Goal: Task Accomplishment & Management: Complete application form

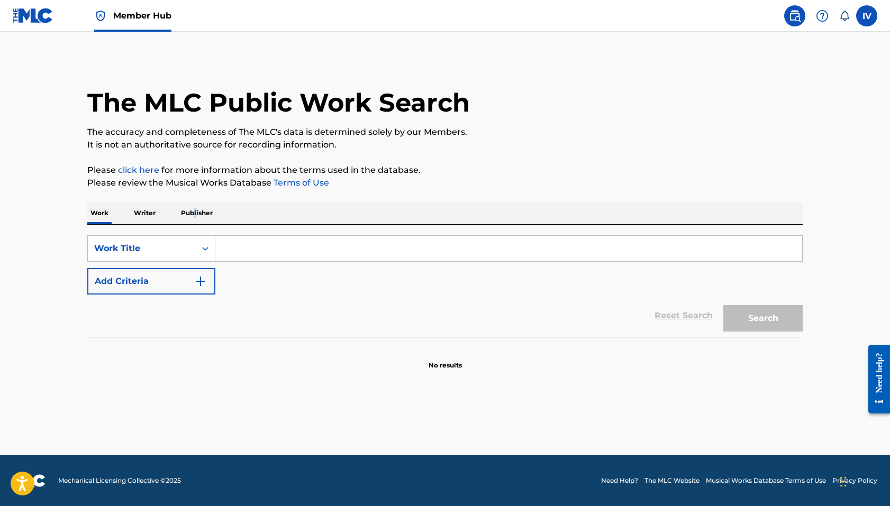
click at [196, 216] on p "Publisher" at bounding box center [197, 213] width 38 height 22
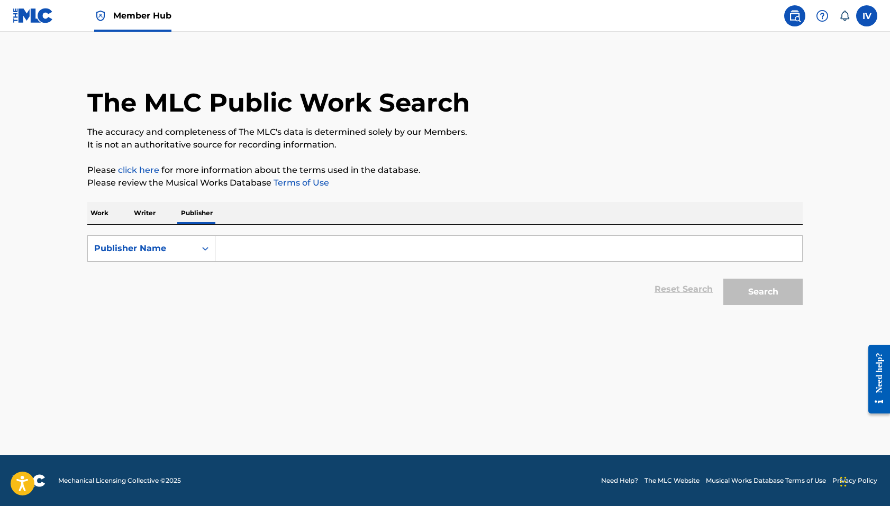
click at [256, 239] on input "Search Form" at bounding box center [508, 248] width 587 height 25
paste input "Zion Worship"
type input "Zion Worship"
click at [723, 279] on button "Search" at bounding box center [762, 292] width 79 height 26
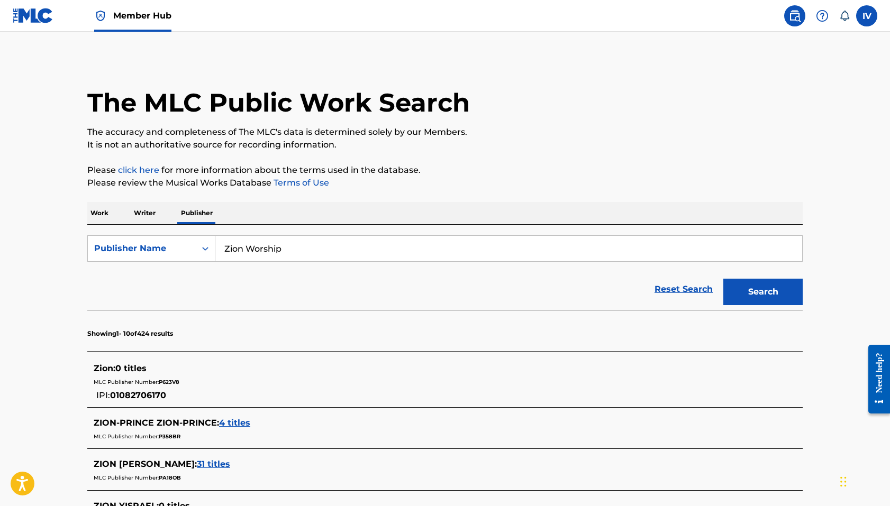
click at [42, 19] on img at bounding box center [33, 15] width 41 height 15
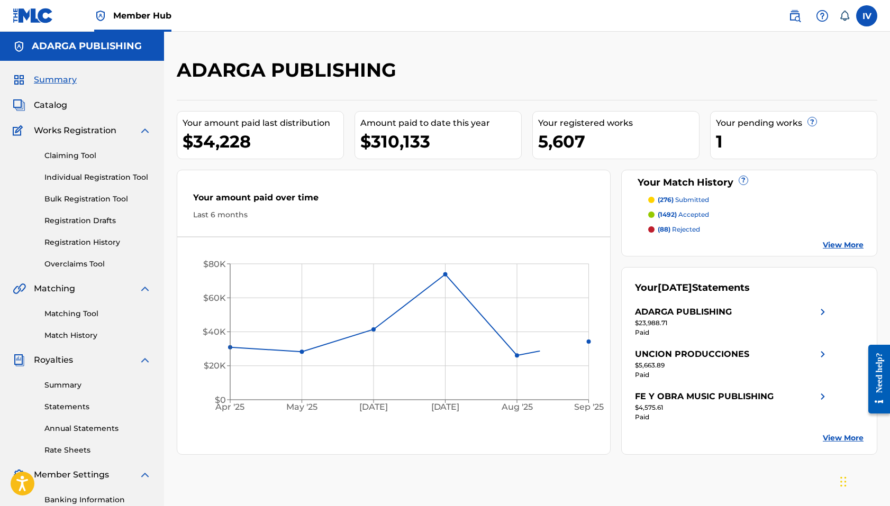
click at [76, 171] on div "Claiming Tool Individual Registration Tool Bulk Registration Tool Registration …" at bounding box center [82, 203] width 139 height 133
click at [78, 177] on link "Individual Registration Tool" at bounding box center [97, 177] width 107 height 11
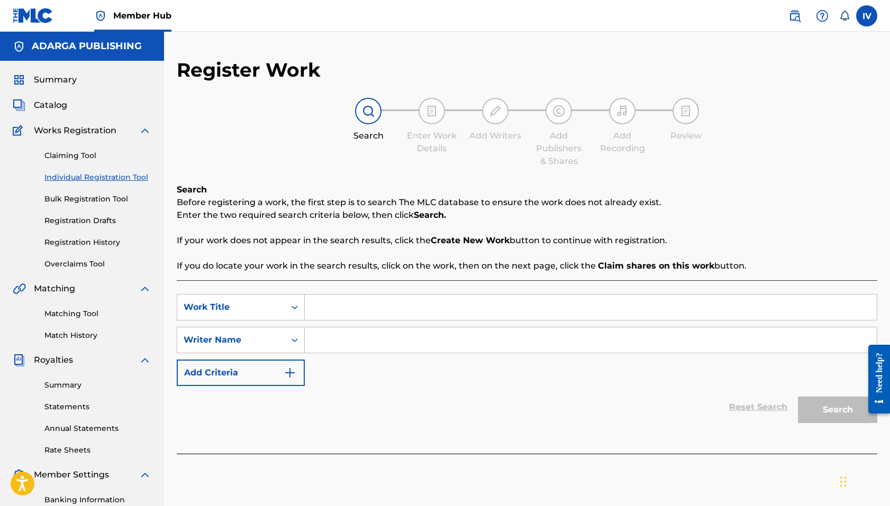
click at [355, 292] on div "SearchWithCriteriac05da031-b936-470b-8dc2-1e2a9bcd76a8 Work Title SearchWithCri…" at bounding box center [527, 368] width 701 height 174
click at [344, 310] on input "Search Form" at bounding box center [591, 307] width 572 height 25
paste input "SEE YOUR FACE"
type input "SEE YOUR FACE"
click at [325, 351] on input "Search Form" at bounding box center [591, 340] width 572 height 25
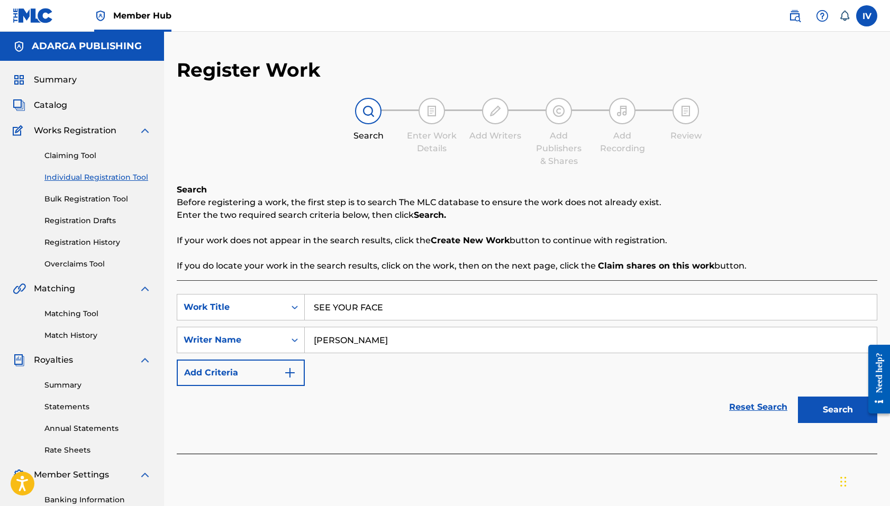
type input "[PERSON_NAME]"
click at [798, 397] on button "Search" at bounding box center [837, 410] width 79 height 26
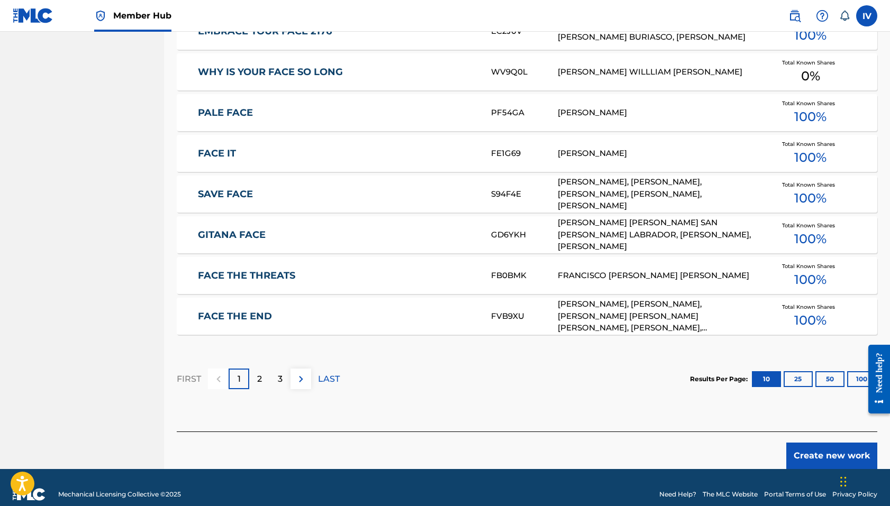
scroll to position [565, 0]
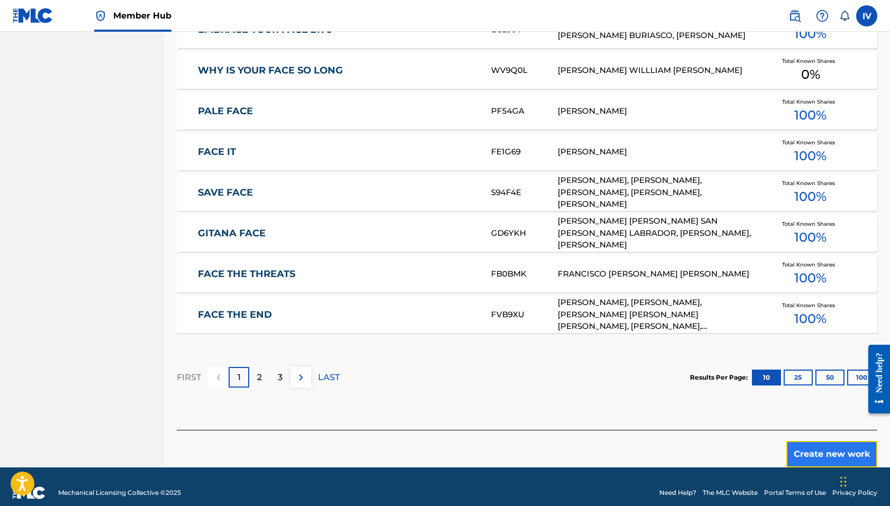
click at [807, 459] on button "Create new work" at bounding box center [831, 454] width 91 height 26
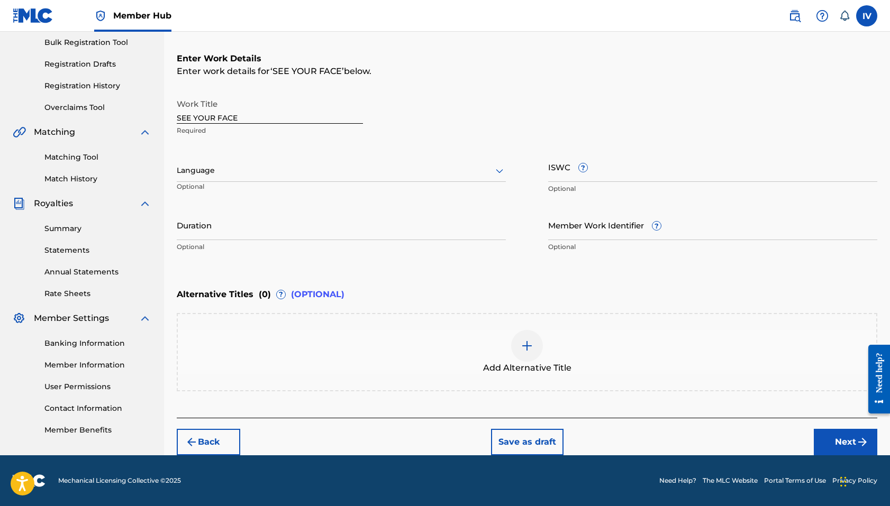
scroll to position [156, 0]
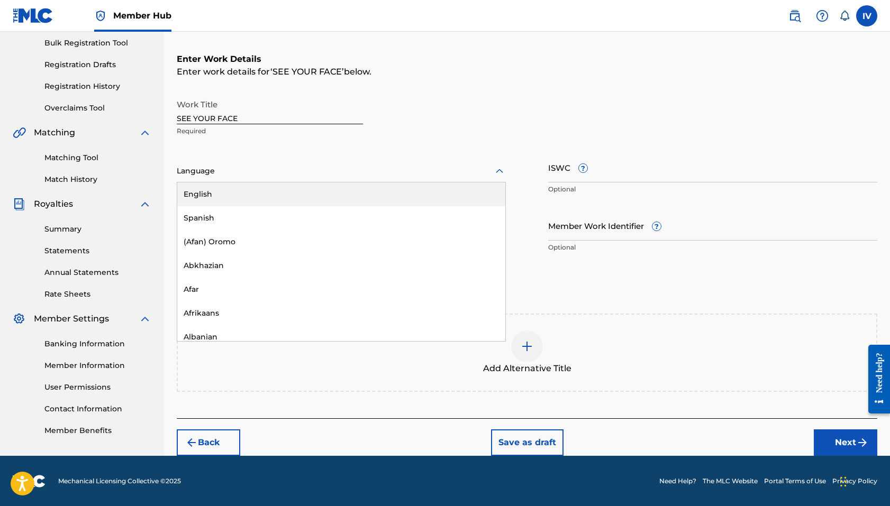
click at [348, 168] on div at bounding box center [341, 171] width 329 height 13
click at [275, 197] on div "English" at bounding box center [341, 195] width 328 height 24
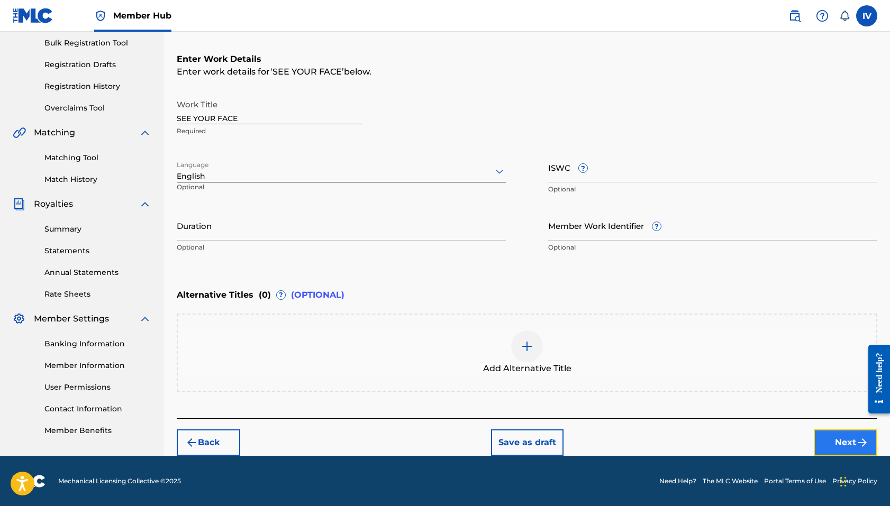
click at [822, 437] on button "Next" at bounding box center [846, 443] width 64 height 26
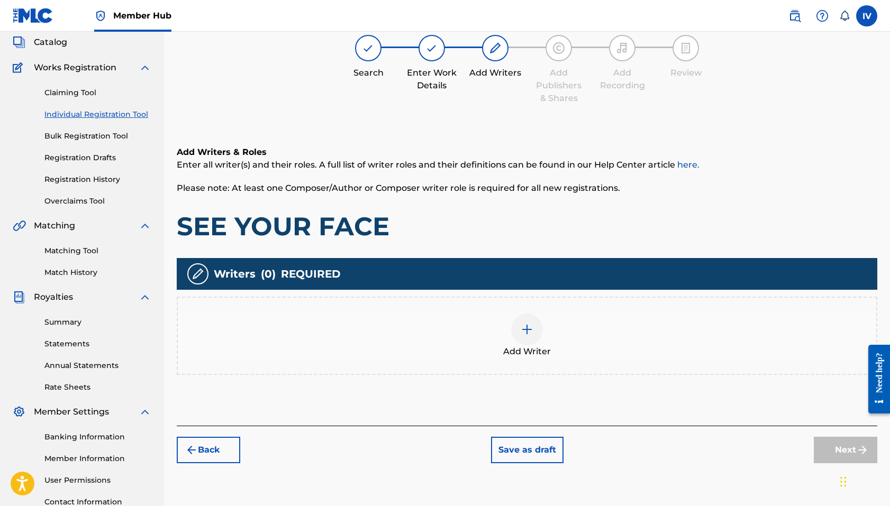
scroll to position [48, 0]
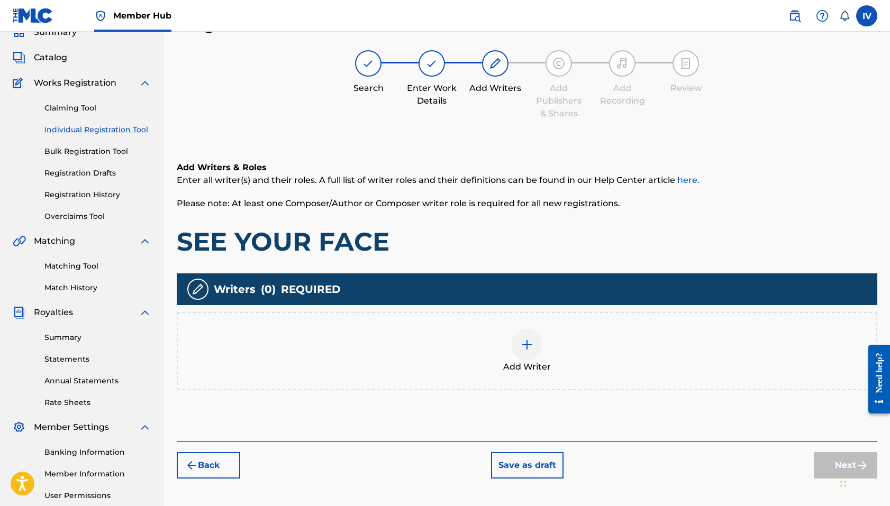
click at [616, 364] on div "Add Writer" at bounding box center [527, 351] width 699 height 44
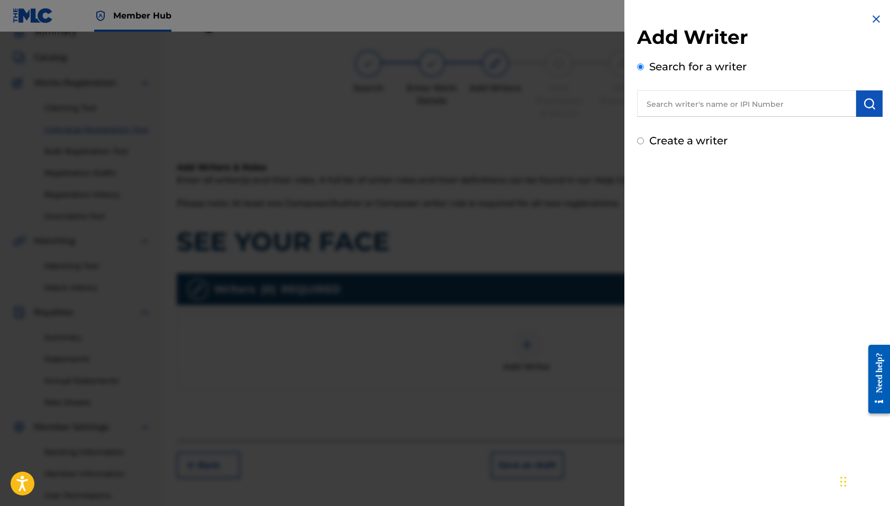
click at [738, 88] on div "Search for a writer" at bounding box center [760, 88] width 246 height 58
click at [739, 95] on input "text" at bounding box center [746, 104] width 219 height 26
paste input "01170379458"
type input "01170379458"
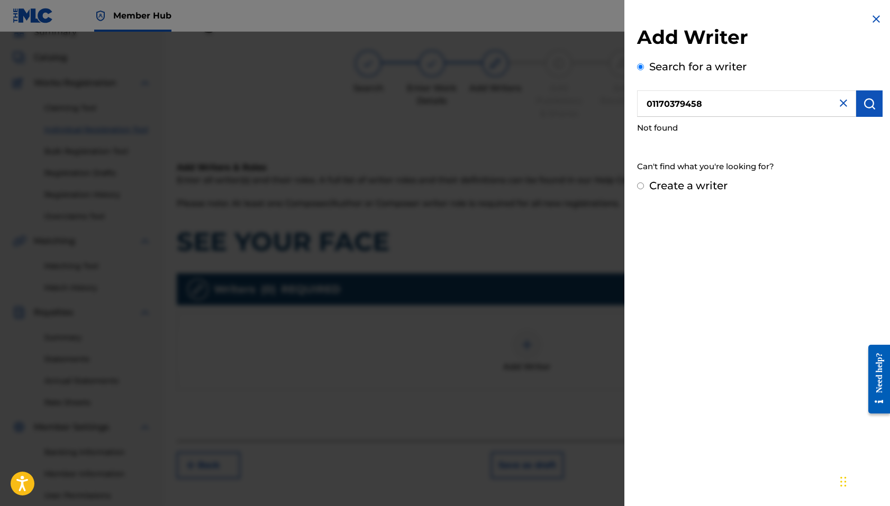
click at [692, 193] on div "Create a writer" at bounding box center [760, 186] width 246 height 16
click at [681, 189] on label "Create a writer" at bounding box center [688, 185] width 78 height 13
radio input "true"
radio input "false"
radio input "true"
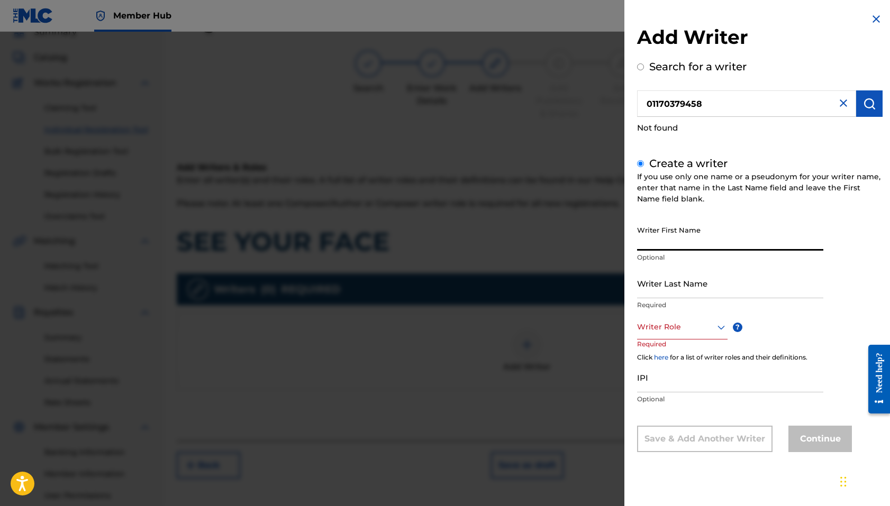
click at [713, 245] on input "Writer First Name" at bounding box center [730, 236] width 186 height 30
type input "[PERSON_NAME]"
click at [698, 328] on div at bounding box center [682, 327] width 91 height 13
click at [684, 338] on div "Writer Role" at bounding box center [682, 328] width 91 height 24
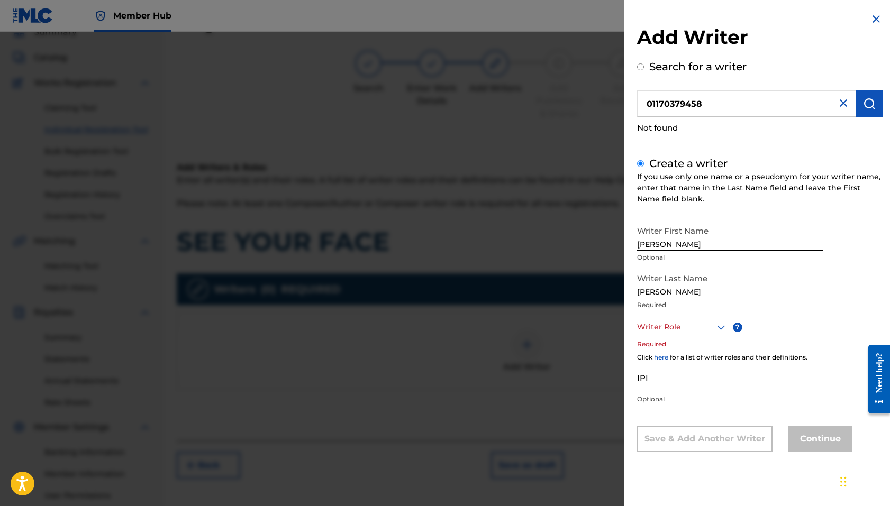
click at [671, 338] on div "Writer Role" at bounding box center [682, 328] width 91 height 24
click at [671, 354] on div "Composer/Author" at bounding box center [682, 352] width 89 height 24
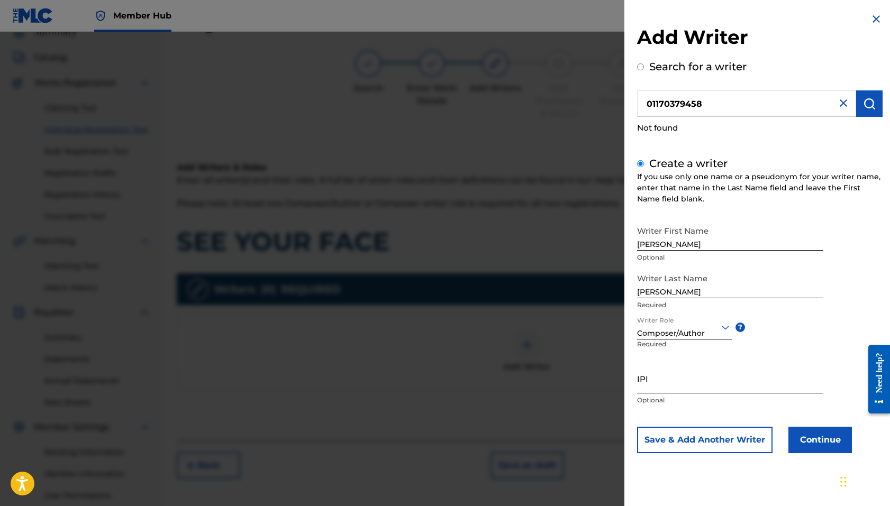
click at [675, 371] on input "IPI" at bounding box center [730, 379] width 186 height 30
paste input "01170379458"
type input "01170379458"
click at [816, 435] on button "Continue" at bounding box center [821, 440] width 64 height 26
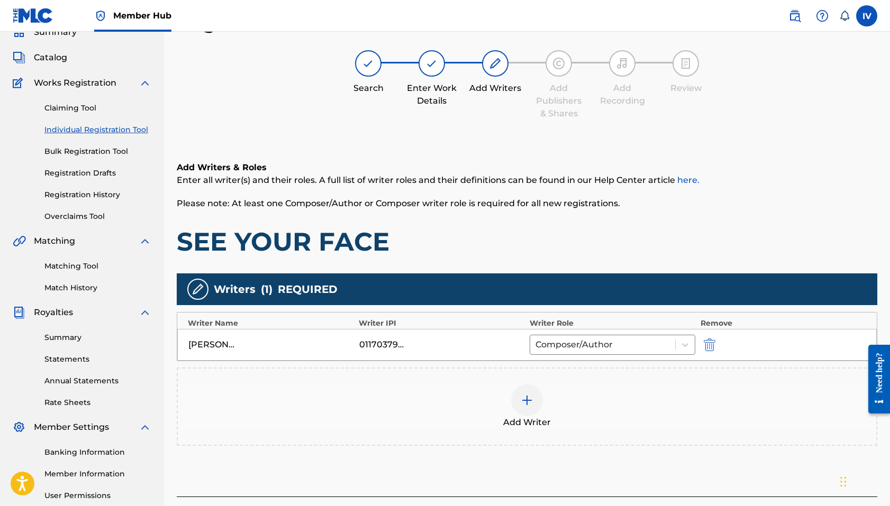
click at [528, 390] on div at bounding box center [527, 401] width 32 height 32
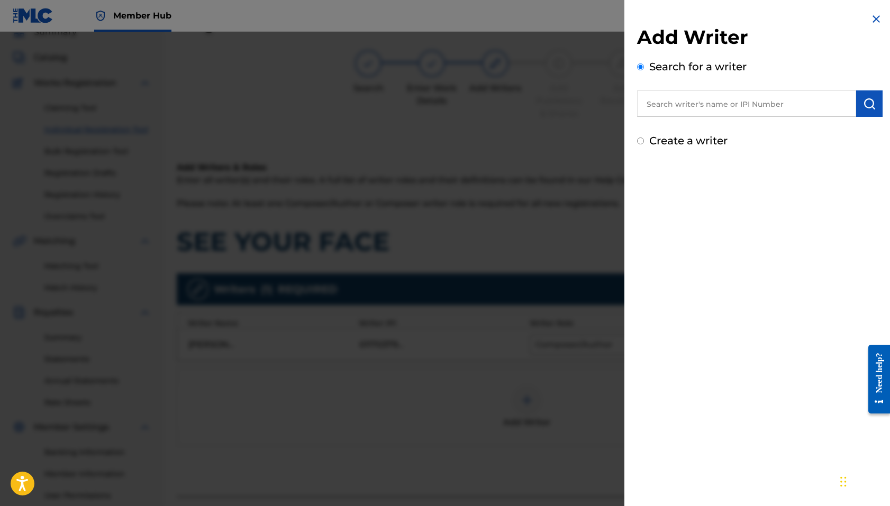
click at [698, 99] on input "text" at bounding box center [746, 104] width 219 height 26
paste input "CLOUD [PERSON_NAME]"
type input "CLOUD [PERSON_NAME]"
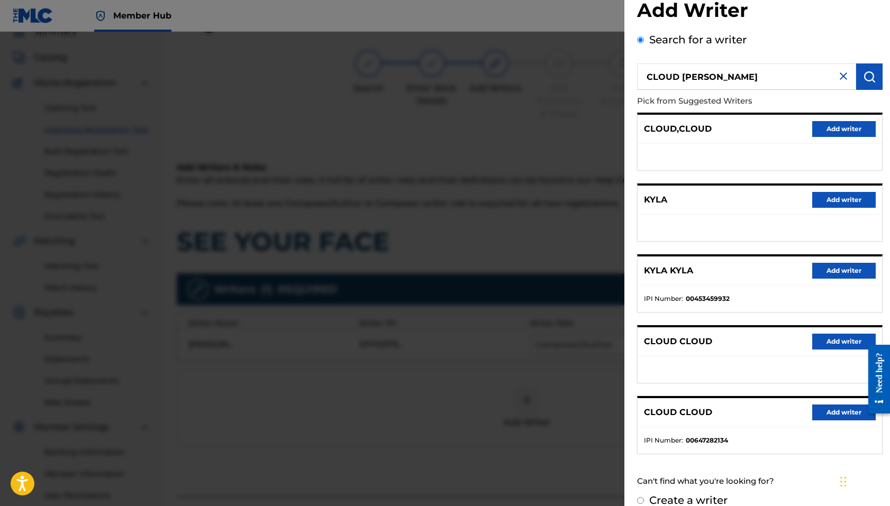
scroll to position [42, 0]
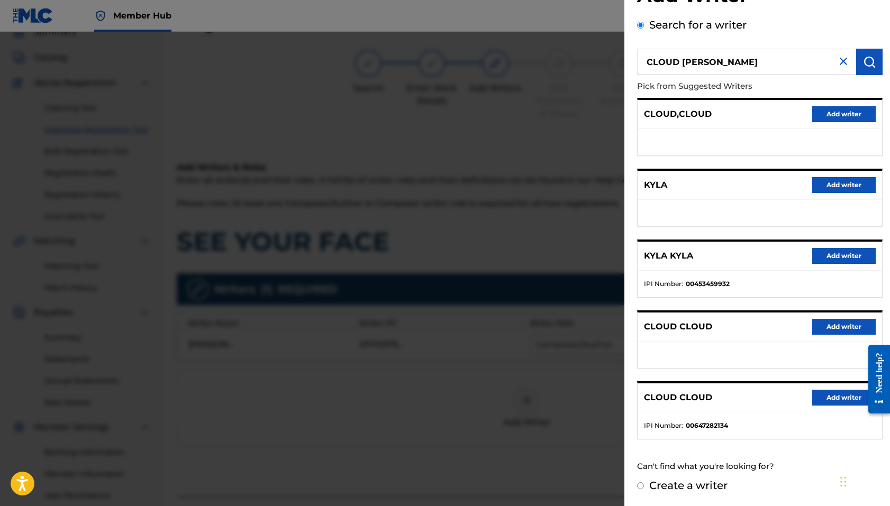
click at [674, 484] on label "Create a writer" at bounding box center [688, 486] width 78 height 13
radio input "true"
click at [644, 484] on input "Create a writer" at bounding box center [640, 486] width 7 height 7
radio input "false"
radio input "true"
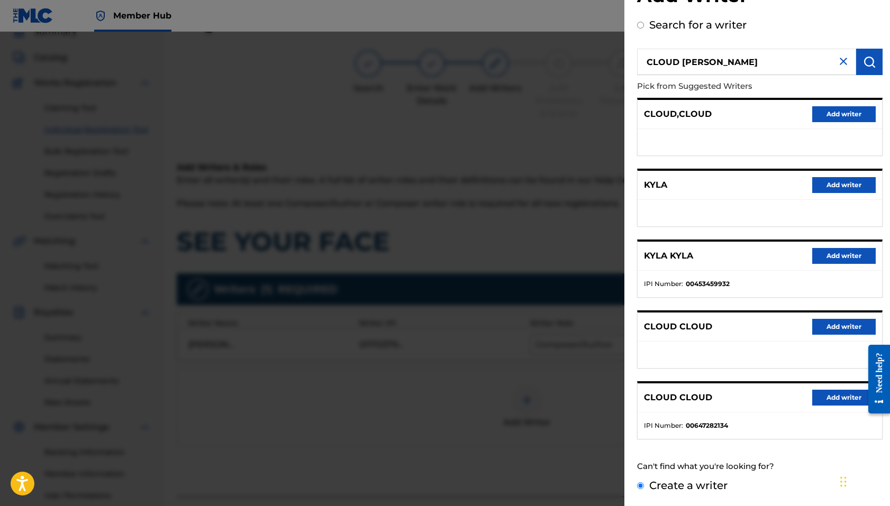
scroll to position [0, 0]
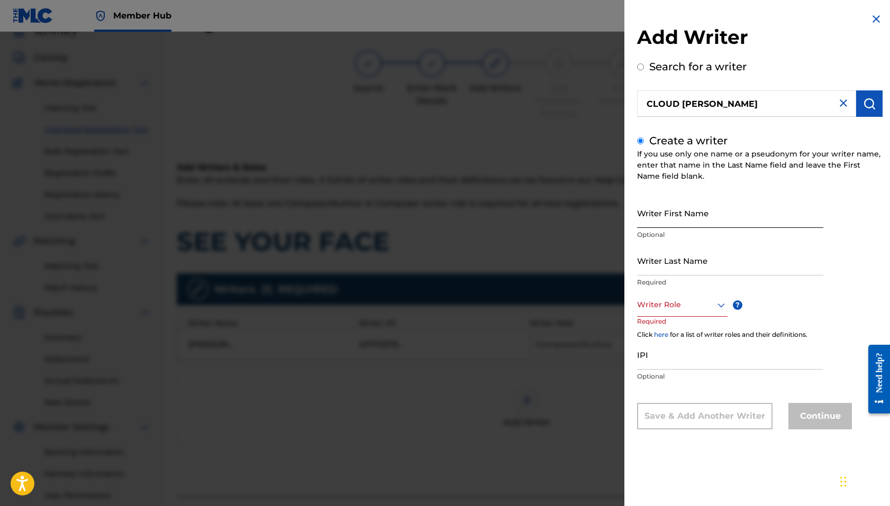
click at [673, 214] on input "Writer First Name" at bounding box center [730, 213] width 186 height 30
paste input "CLOUD [PERSON_NAME]"
click at [666, 220] on input "CLOUD [PERSON_NAME]" at bounding box center [730, 213] width 186 height 30
type input "[PERSON_NAME]"
paste input "CLOUD"
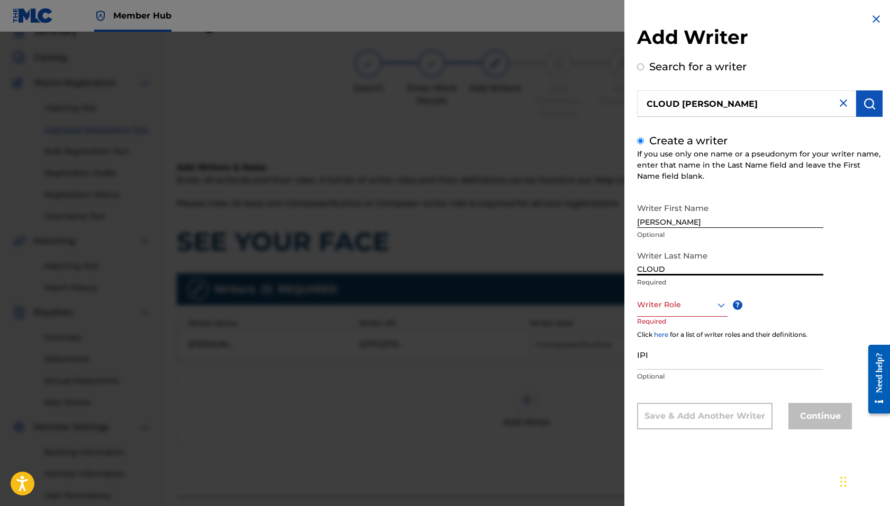
type input "CLOUD"
click at [690, 307] on div at bounding box center [682, 305] width 91 height 13
click at [679, 329] on div "Composer/Author" at bounding box center [682, 329] width 89 height 24
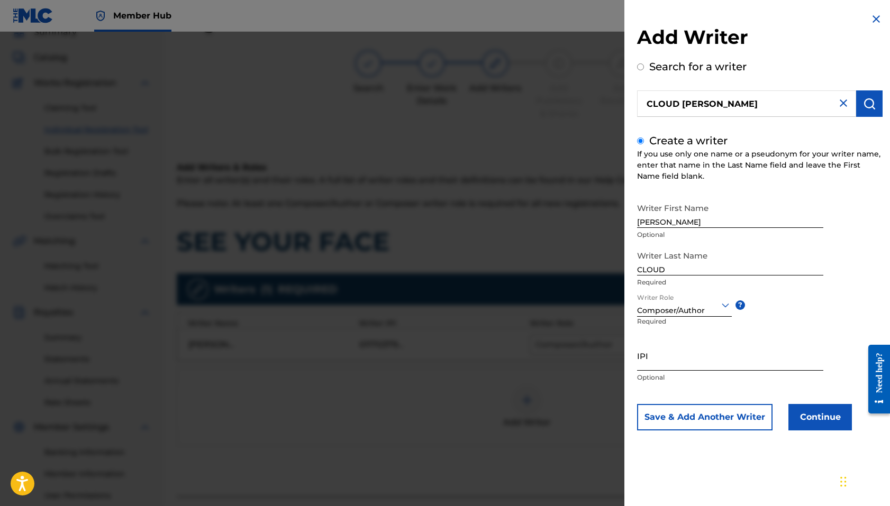
click at [668, 358] on input "IPI" at bounding box center [730, 356] width 186 height 30
paste input "1170381478"
type input "01170381478"
click at [800, 405] on button "Continue" at bounding box center [821, 417] width 64 height 26
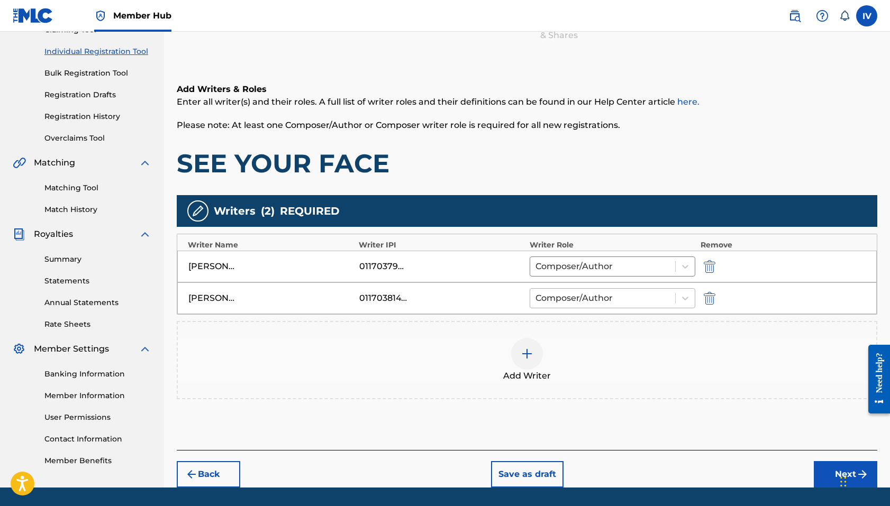
scroll to position [158, 0]
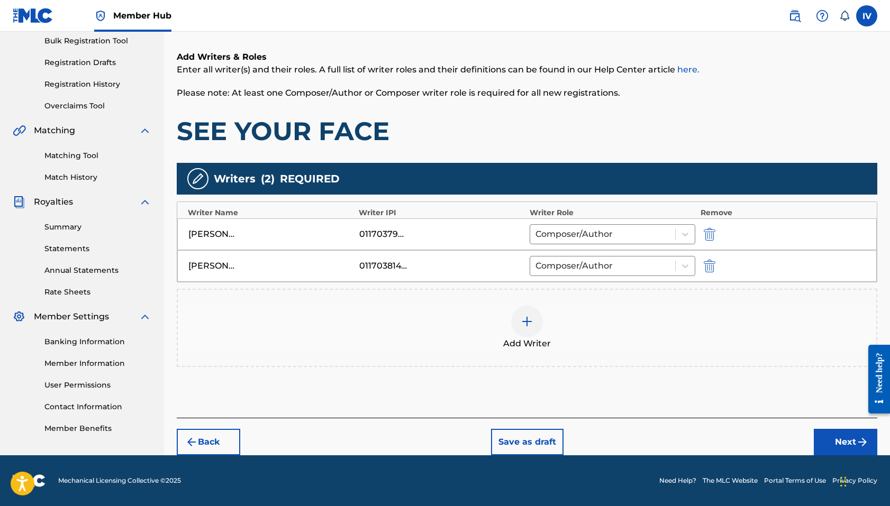
click at [529, 375] on div "Add Writers & Roles Enter all writer(s) and their roles. A full list of writer …" at bounding box center [527, 221] width 701 height 393
click at [527, 331] on div at bounding box center [527, 322] width 32 height 32
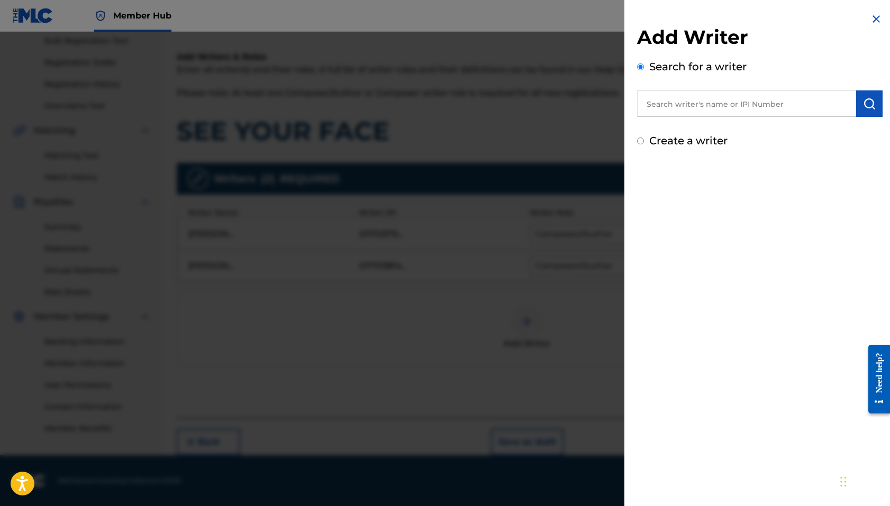
click at [730, 116] on input "text" at bounding box center [746, 104] width 219 height 26
paste input "765768190"
type input "00765768190"
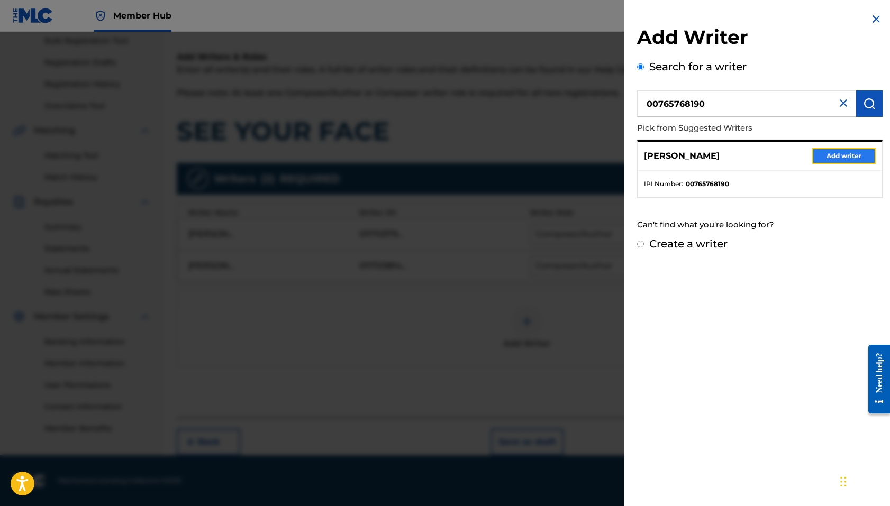
click at [843, 152] on button "Add writer" at bounding box center [844, 156] width 64 height 16
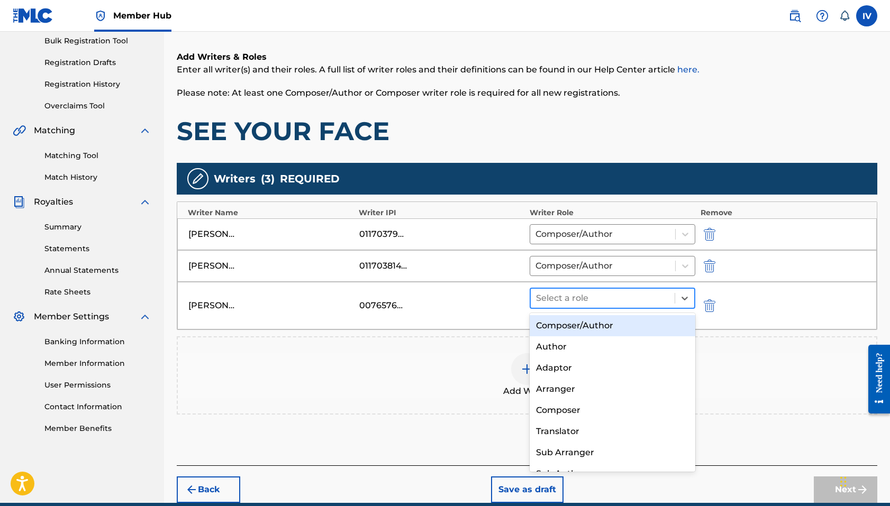
click at [569, 296] on div at bounding box center [602, 298] width 133 height 15
click at [567, 323] on div "Composer/Author" at bounding box center [613, 325] width 166 height 21
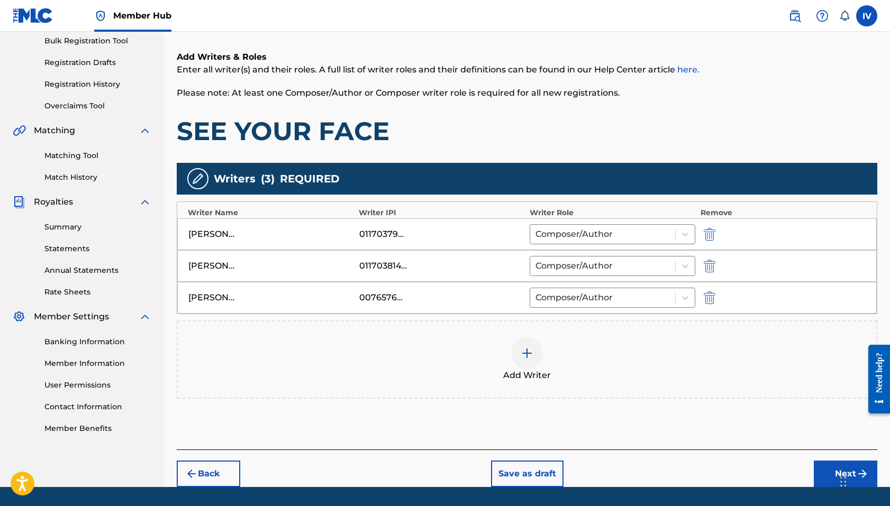
click at [512, 397] on div "Add Writer" at bounding box center [527, 360] width 701 height 78
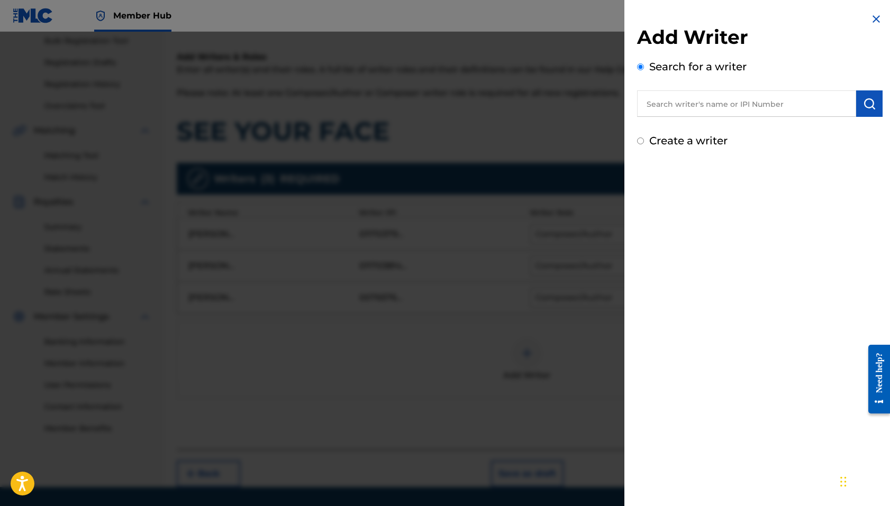
click at [695, 102] on input "text" at bounding box center [746, 104] width 219 height 26
paste input "1306420200"
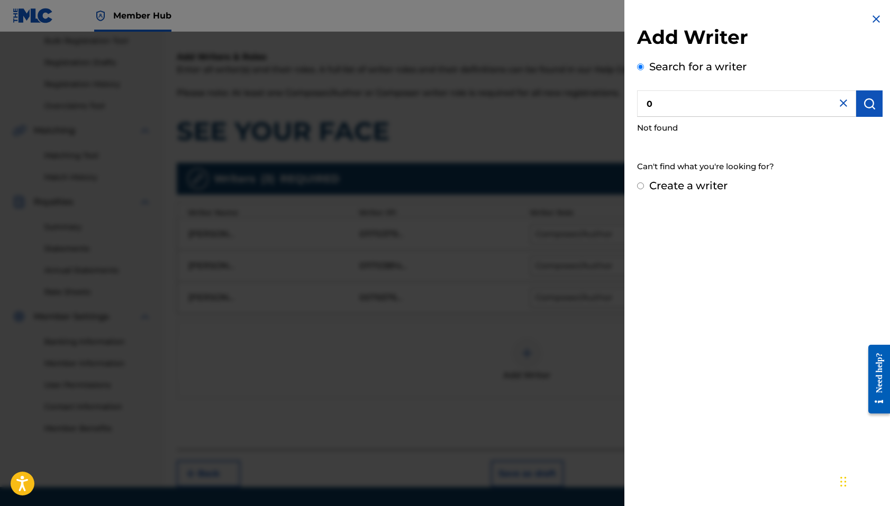
paste input "1306420200"
type input "01306420200"
click at [691, 185] on label "Create a writer" at bounding box center [688, 185] width 78 height 13
radio input "true"
click at [644, 185] on input "Create a writer" at bounding box center [640, 186] width 7 height 7
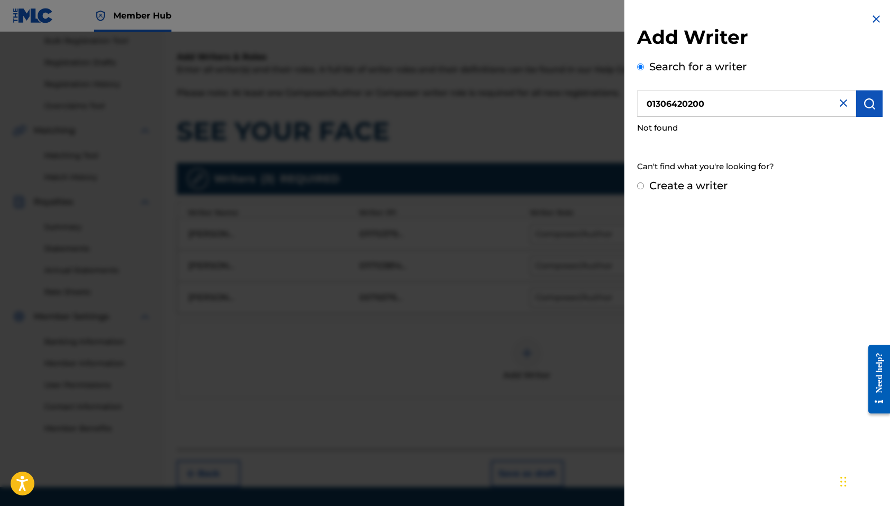
radio input "false"
radio input "true"
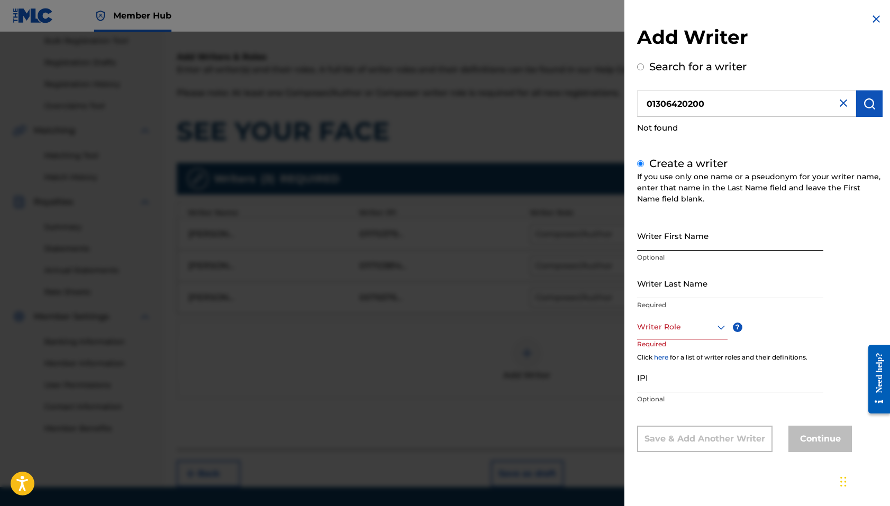
click at [670, 232] on input "Writer First Name" at bounding box center [730, 236] width 186 height 30
type input "[PERSON_NAME]"
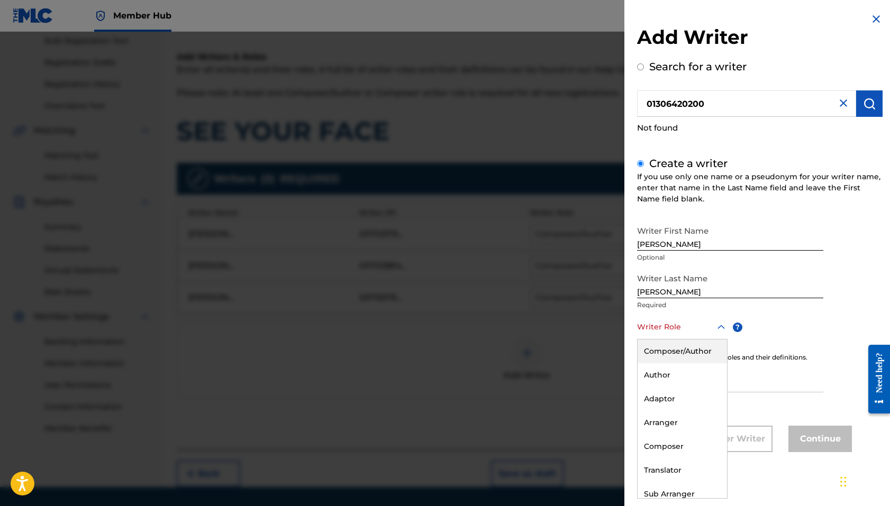
click at [686, 326] on div at bounding box center [682, 327] width 91 height 13
click at [677, 342] on div "Composer/Author" at bounding box center [682, 352] width 89 height 24
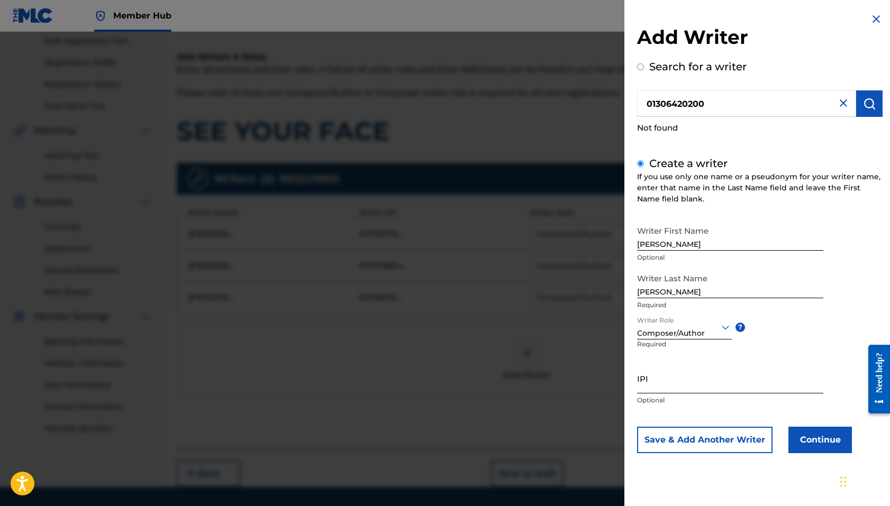
click at [677, 378] on input "IPI" at bounding box center [730, 379] width 186 height 30
paste input "01306420200"
type input "01306420200"
click at [792, 435] on button "Continue" at bounding box center [821, 440] width 64 height 26
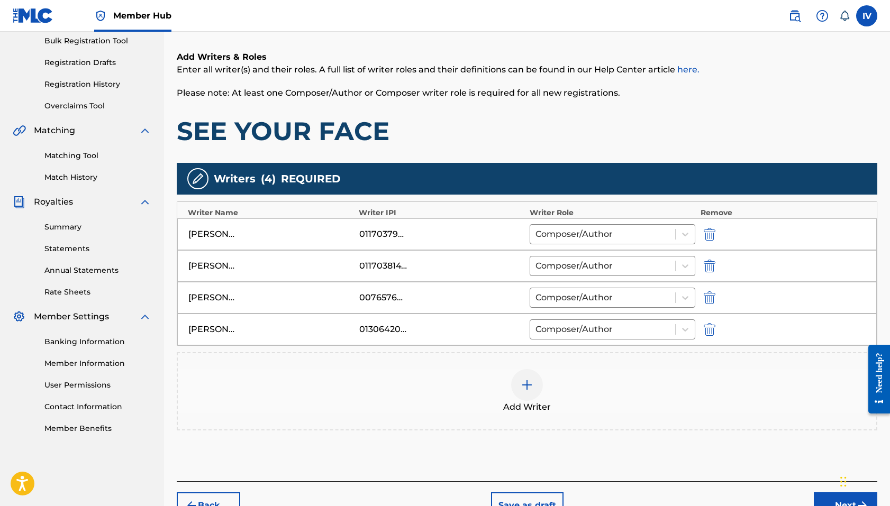
click at [515, 397] on div "Add Writer" at bounding box center [527, 391] width 699 height 44
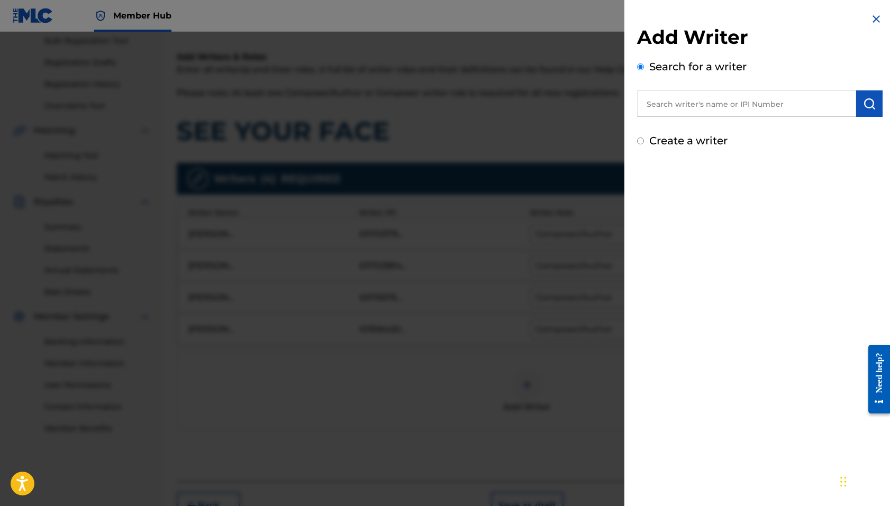
click at [738, 100] on input "text" at bounding box center [746, 104] width 219 height 26
paste input "1308478833"
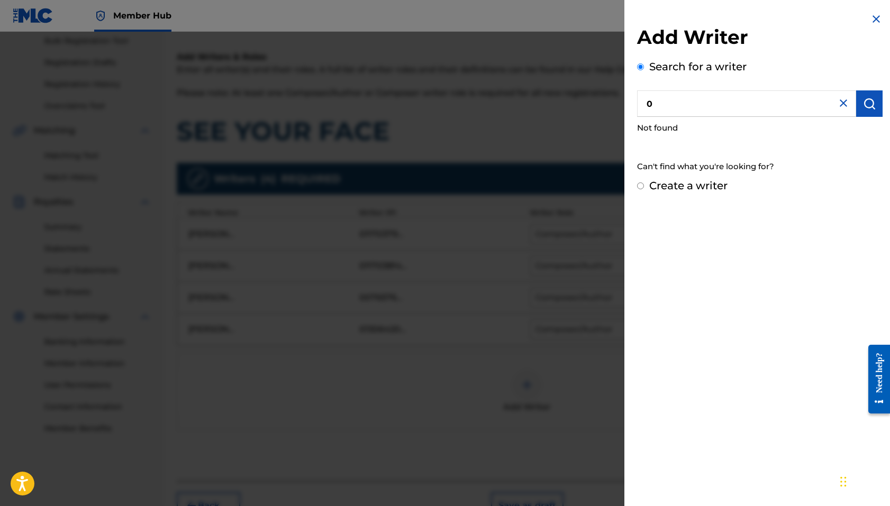
paste input "1308478833"
type input "01308478833"
click at [691, 190] on label "Create a writer" at bounding box center [688, 185] width 78 height 13
radio input "true"
click at [644, 189] on input "Create a writer" at bounding box center [640, 186] width 7 height 7
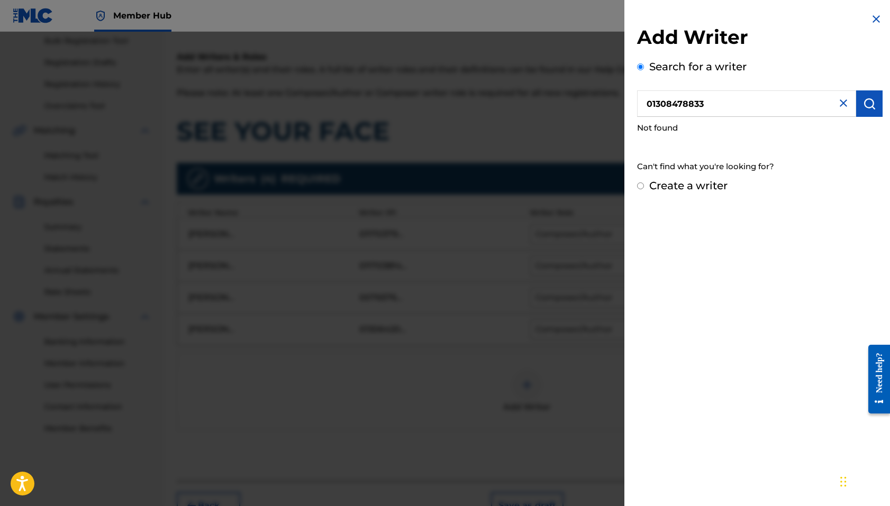
radio input "false"
radio input "true"
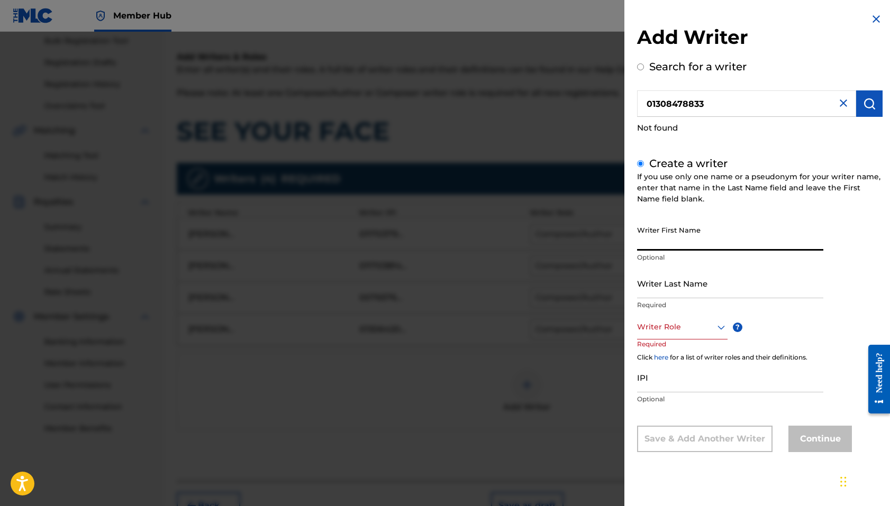
click at [694, 237] on input "Writer First Name" at bounding box center [730, 236] width 186 height 30
type input "[PERSON_NAME]"
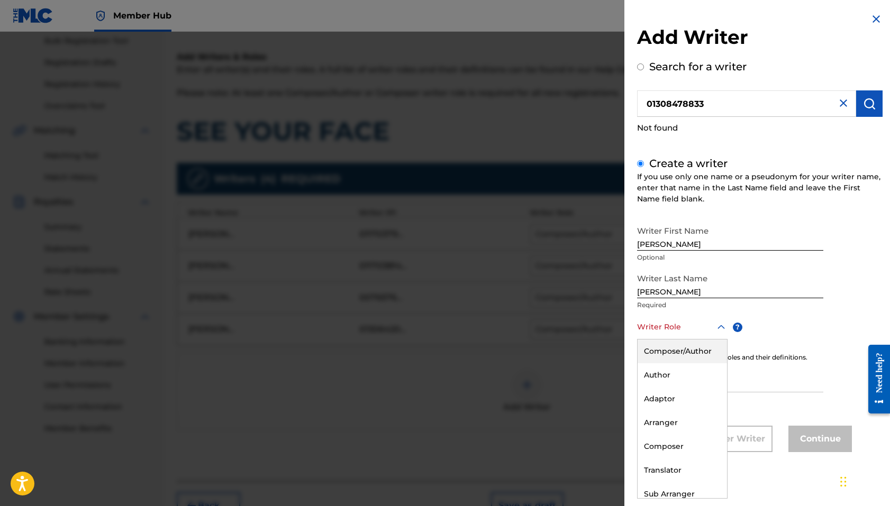
click at [683, 317] on div "Writer Role" at bounding box center [682, 328] width 91 height 24
click at [672, 343] on div "Composer/Author" at bounding box center [682, 352] width 89 height 24
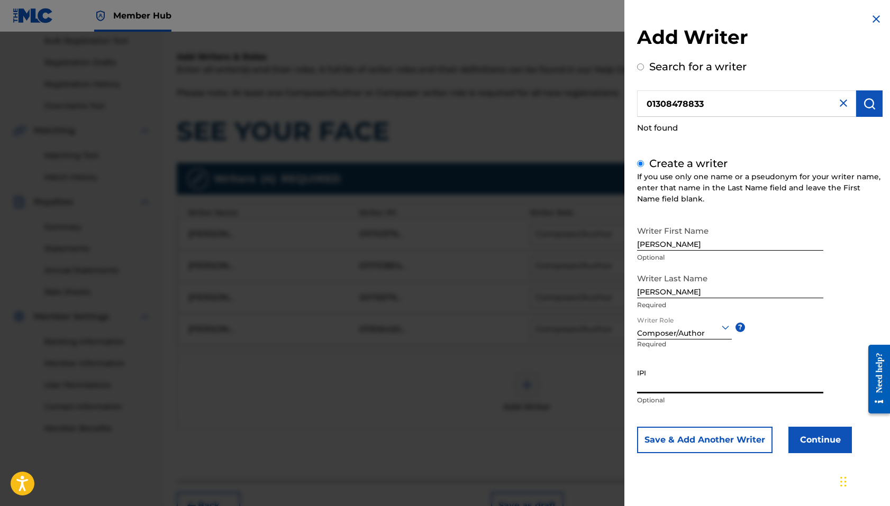
click at [671, 380] on input "IPI" at bounding box center [730, 379] width 186 height 30
paste input "1308478833"
type input "1308478833"
click at [822, 435] on button "Continue" at bounding box center [821, 440] width 64 height 26
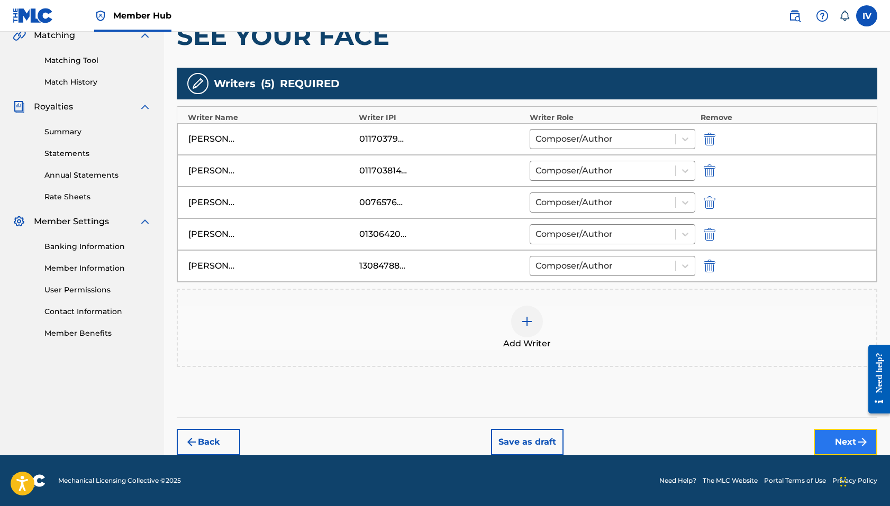
click at [860, 445] on img "submit" at bounding box center [862, 442] width 13 height 13
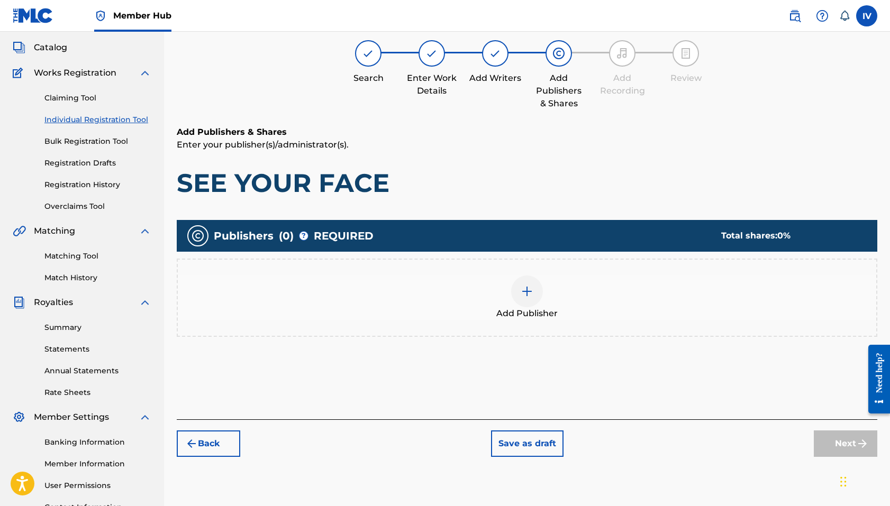
scroll to position [48, 0]
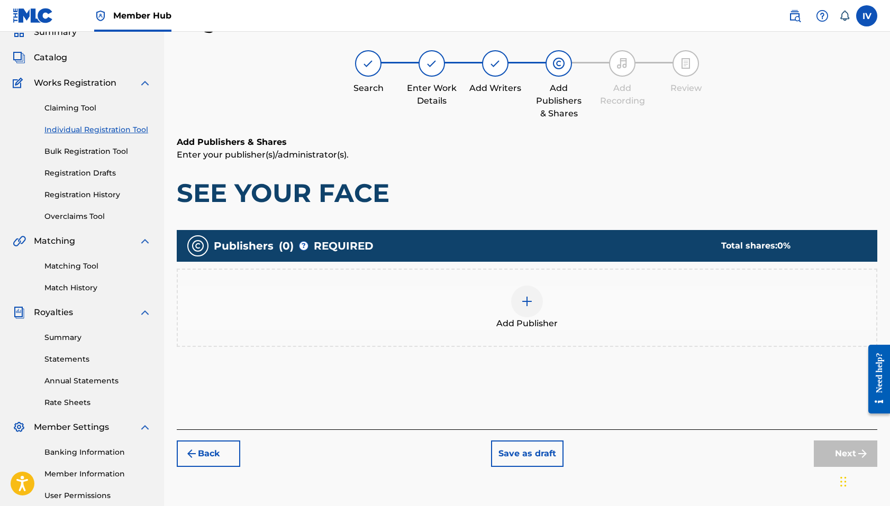
click at [550, 343] on div "Add Publisher" at bounding box center [527, 308] width 701 height 78
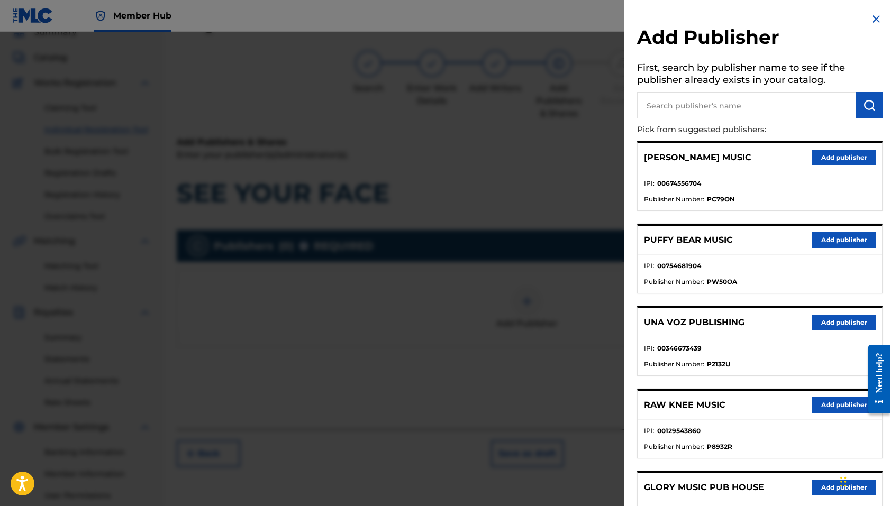
click at [713, 108] on input "text" at bounding box center [746, 105] width 219 height 26
paste input "Zion Worship"
type input "Zion Worship"
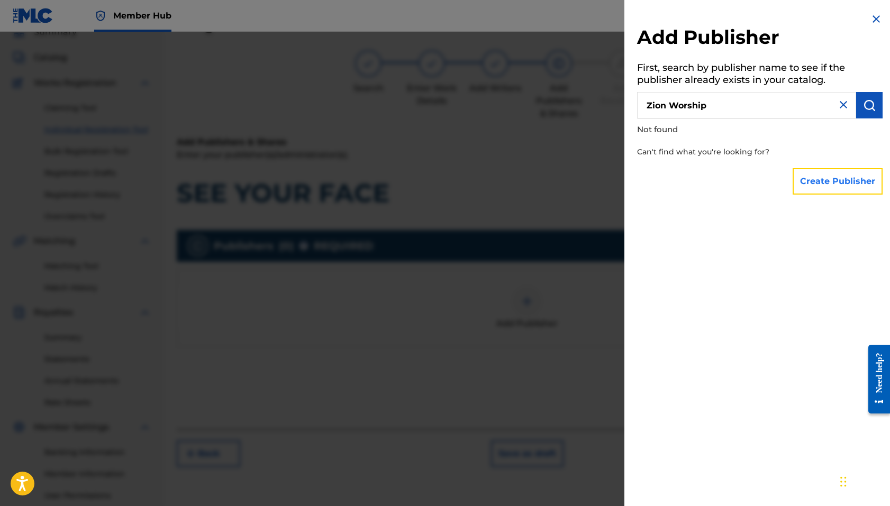
click at [818, 183] on button "Create Publisher" at bounding box center [838, 181] width 90 height 26
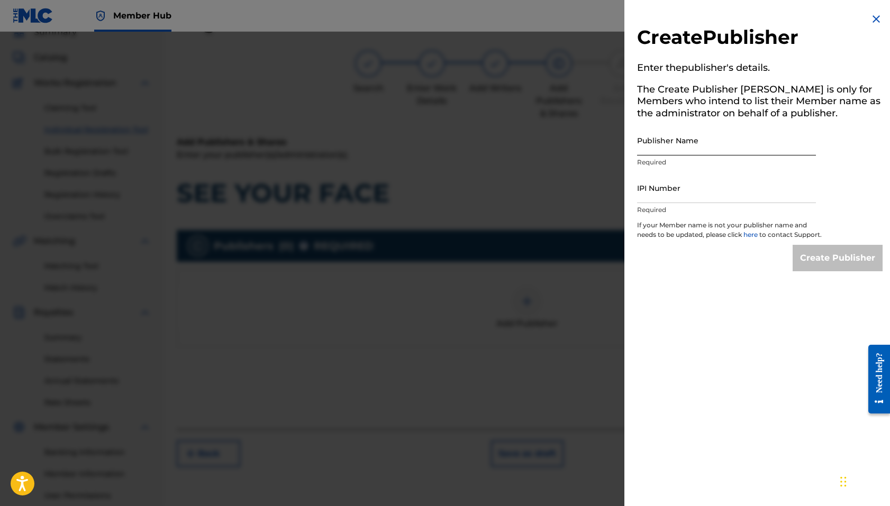
click at [710, 147] on input "Publisher Name" at bounding box center [726, 140] width 179 height 30
type input "[DEMOGRAPHIC_DATA] WORSHIP"
click at [676, 204] on div "IPI Number Required" at bounding box center [726, 197] width 179 height 48
click at [668, 194] on input "IPI Number" at bounding box center [726, 188] width 179 height 30
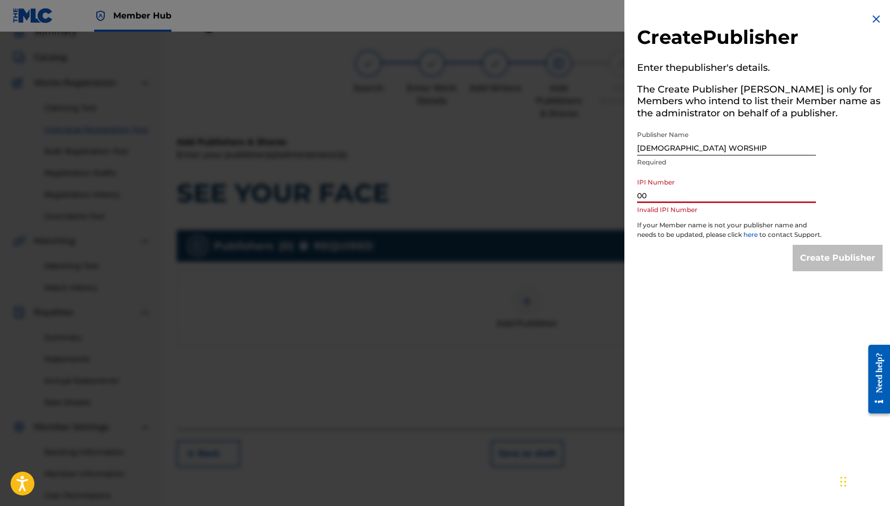
paste input "1243883246"
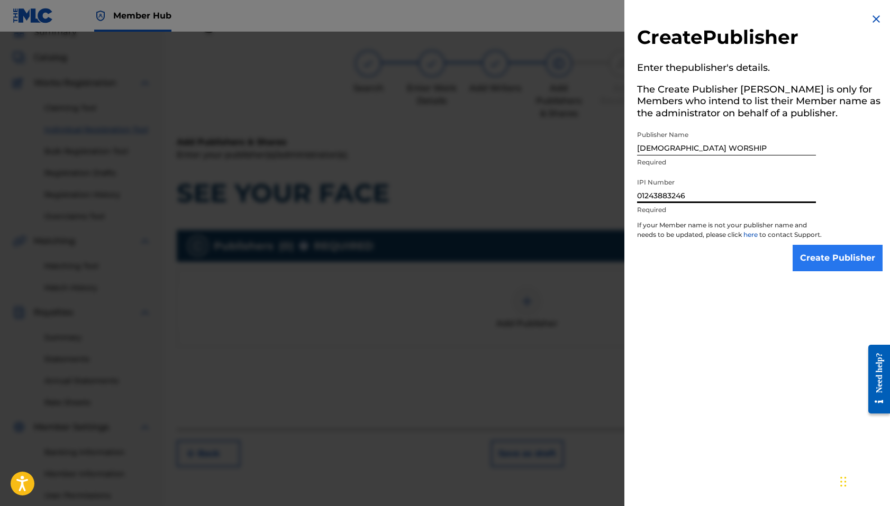
type input "01243883246"
click at [830, 260] on input "Create Publisher" at bounding box center [838, 258] width 90 height 26
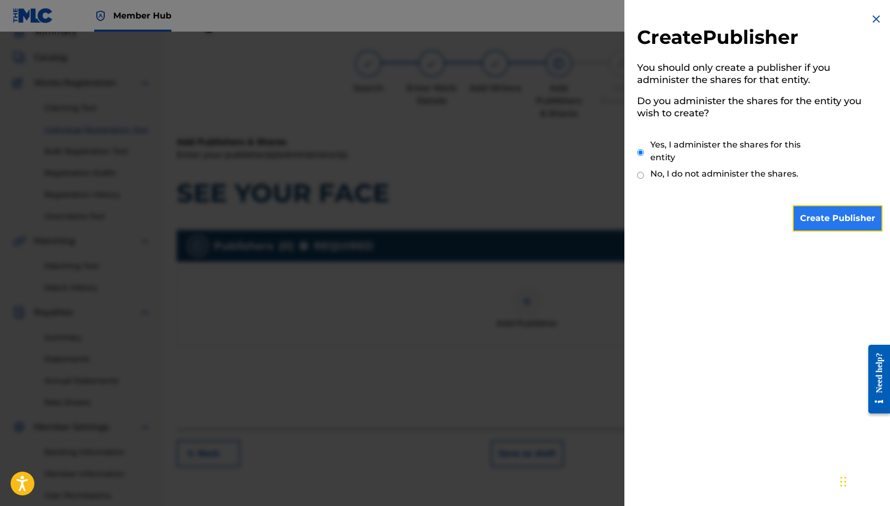
click at [812, 209] on input "Create Publisher" at bounding box center [838, 218] width 90 height 26
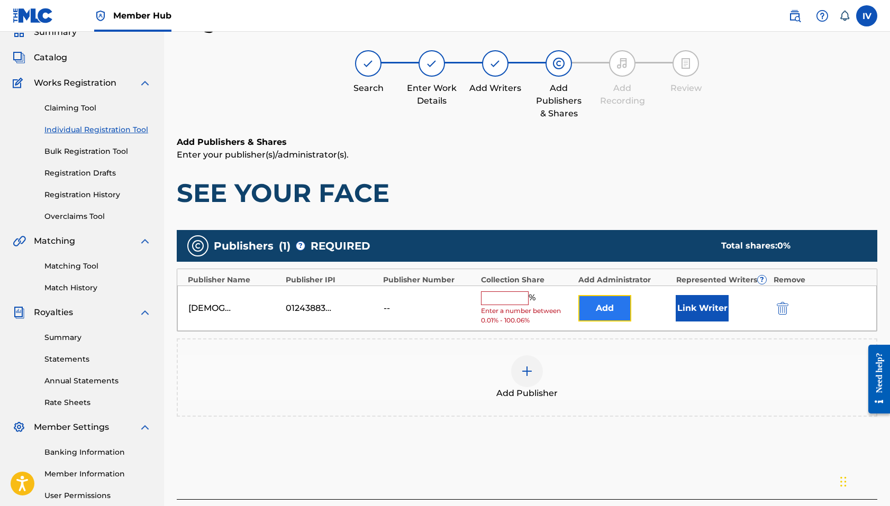
click at [610, 309] on button "Add" at bounding box center [604, 308] width 53 height 26
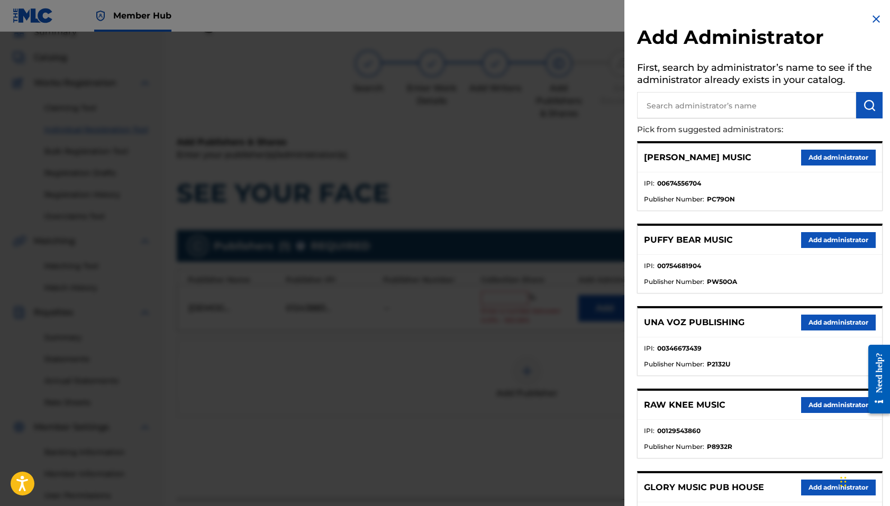
click at [710, 103] on input "text" at bounding box center [746, 105] width 219 height 26
type input "ADARGA"
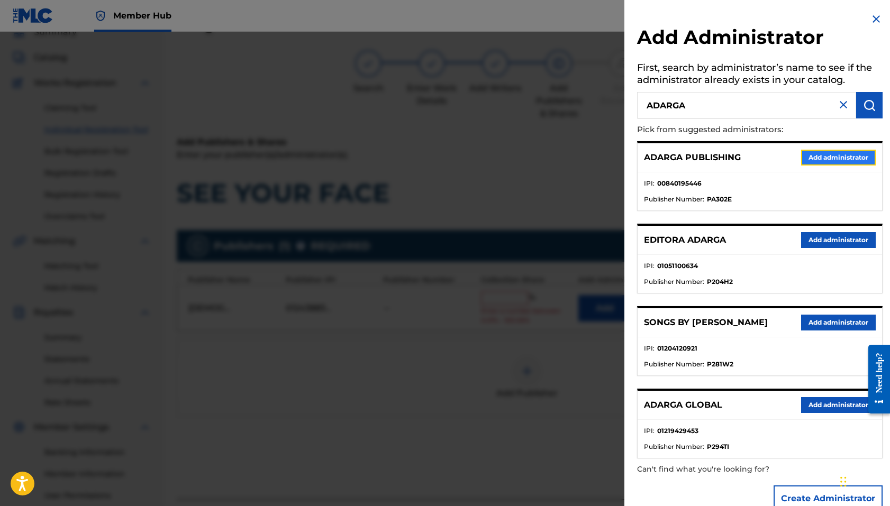
click at [808, 152] on button "Add administrator" at bounding box center [838, 158] width 75 height 16
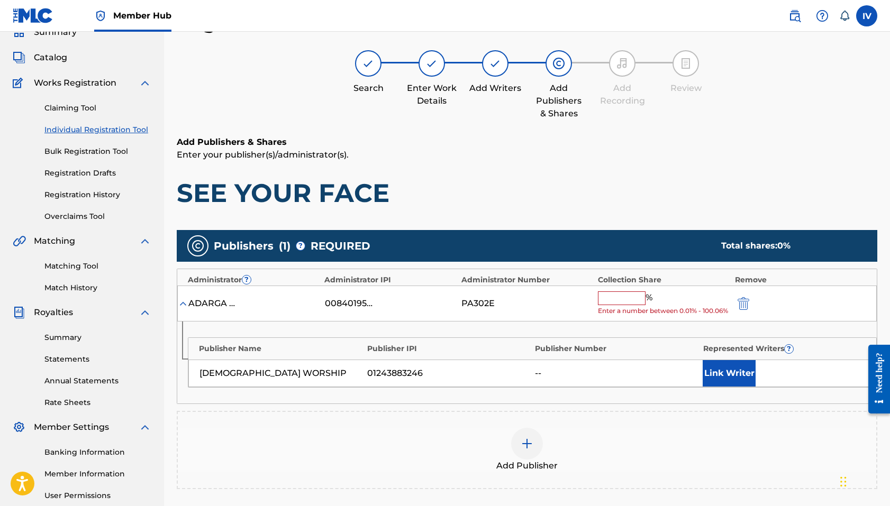
click at [617, 295] on input "text" at bounding box center [622, 299] width 48 height 14
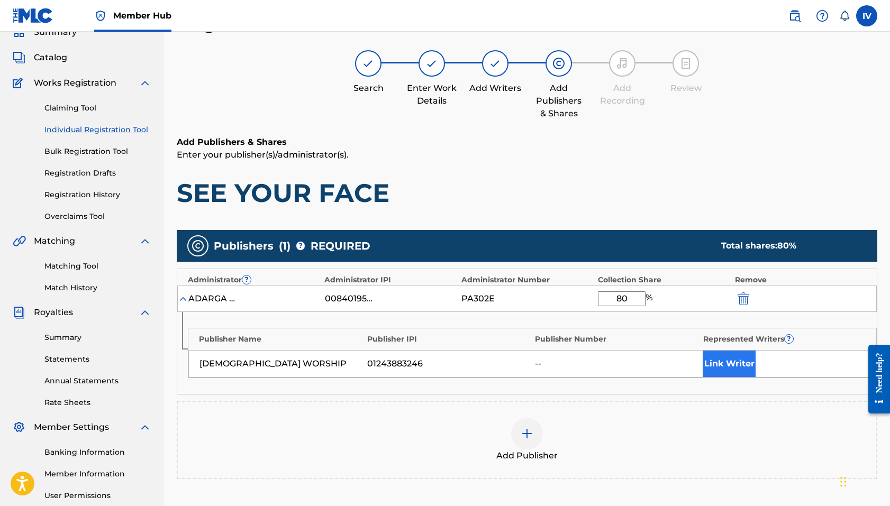
type input "80"
click at [726, 366] on button "Link Writer" at bounding box center [729, 364] width 53 height 26
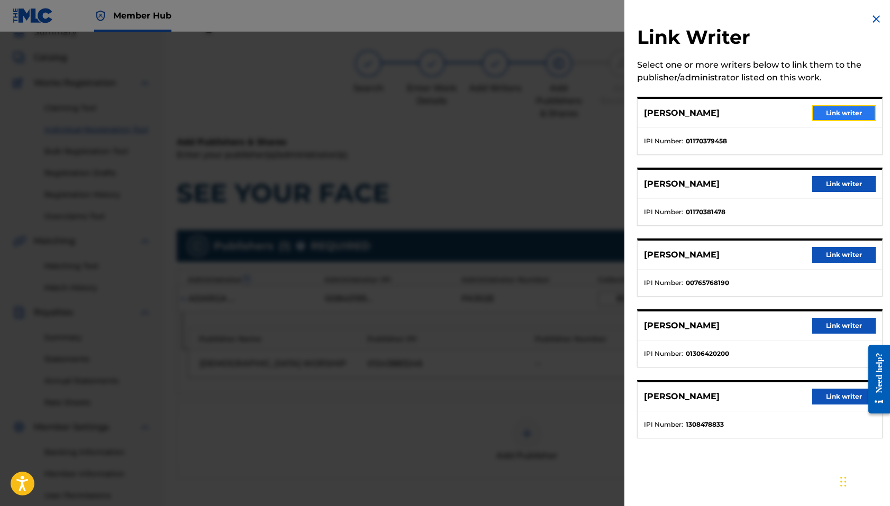
click at [829, 114] on button "Link writer" at bounding box center [844, 113] width 64 height 16
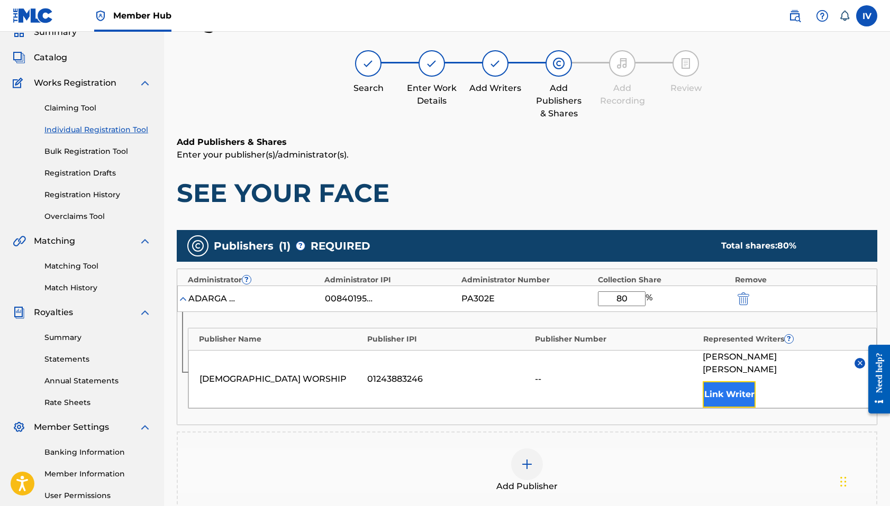
click at [728, 389] on button "Link Writer" at bounding box center [729, 395] width 53 height 26
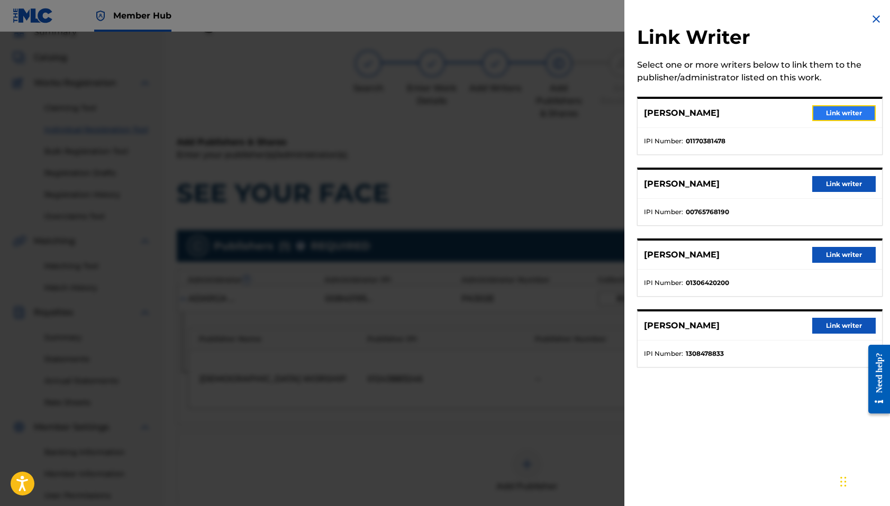
click at [830, 112] on button "Link writer" at bounding box center [844, 113] width 64 height 16
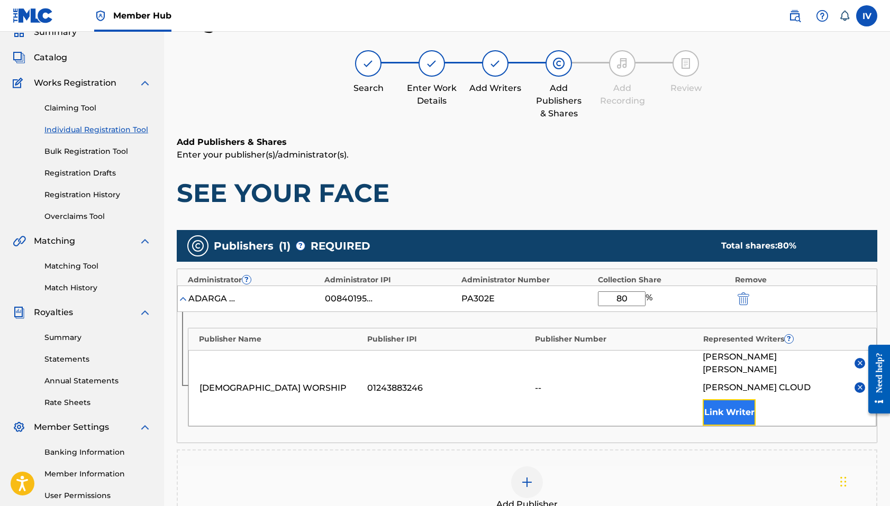
click at [727, 400] on button "Link Writer" at bounding box center [729, 413] width 53 height 26
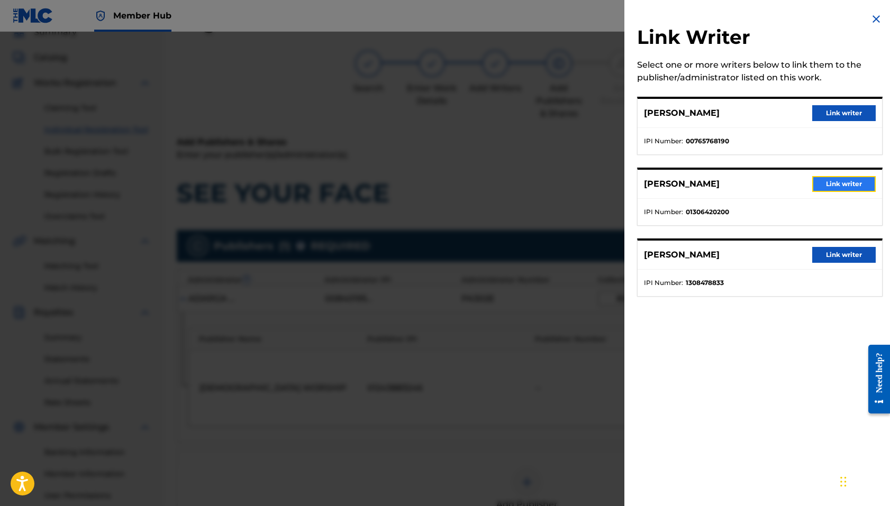
click at [841, 181] on button "Link writer" at bounding box center [844, 184] width 64 height 16
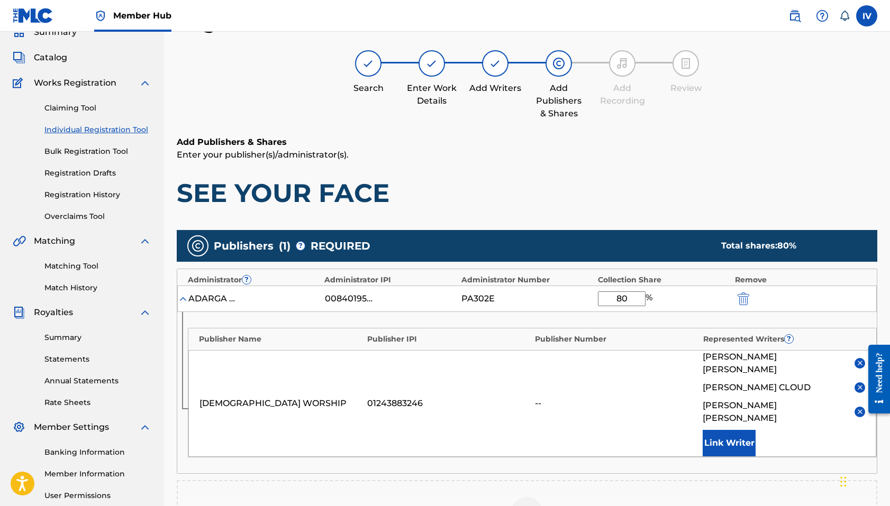
click at [736, 431] on div "ZION WORSHIP 01243883246 -- [PERSON_NAME] [PERSON_NAME] CLOUD [PERSON_NAME] Lin…" at bounding box center [532, 403] width 688 height 107
click at [735, 430] on button "Link Writer" at bounding box center [729, 443] width 53 height 26
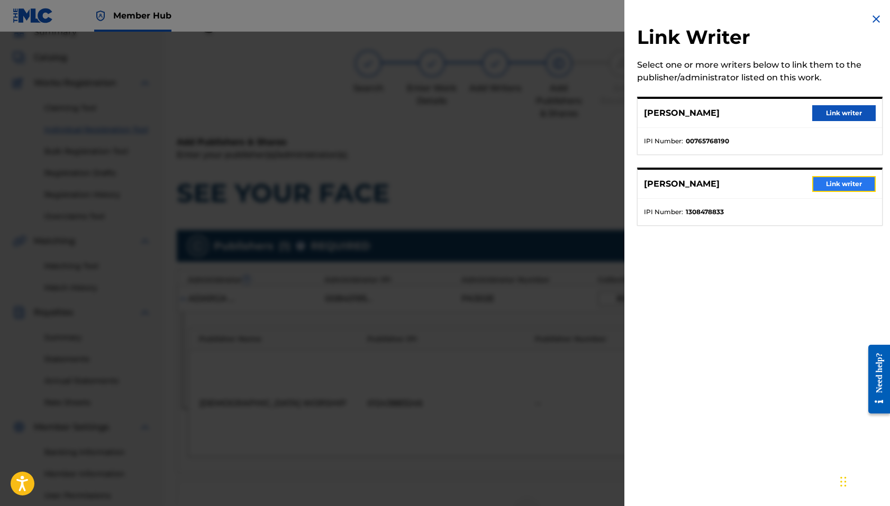
click at [840, 187] on button "Link writer" at bounding box center [844, 184] width 64 height 16
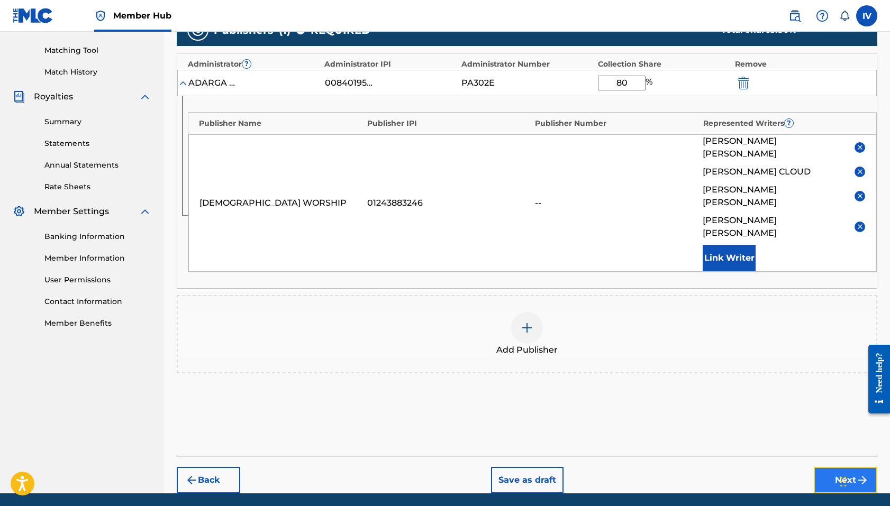
click at [837, 467] on button "Next" at bounding box center [846, 480] width 64 height 26
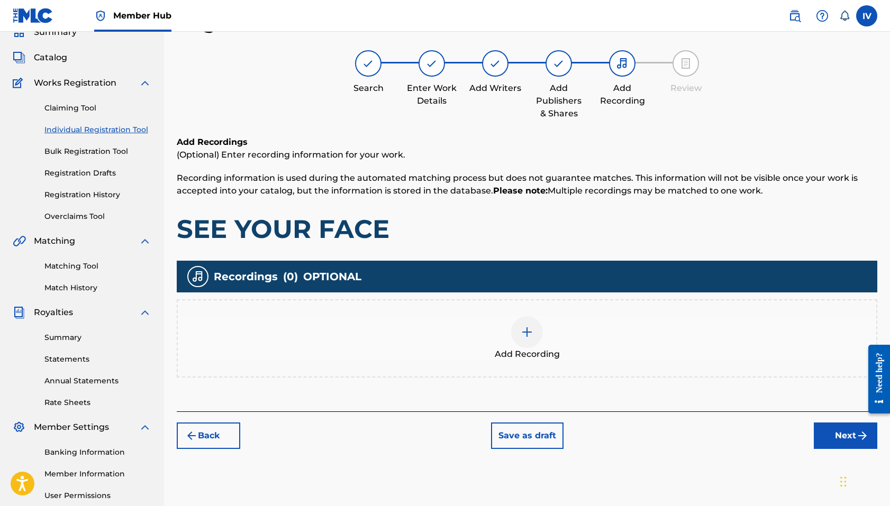
click at [495, 333] on div "Add Recording" at bounding box center [527, 338] width 699 height 44
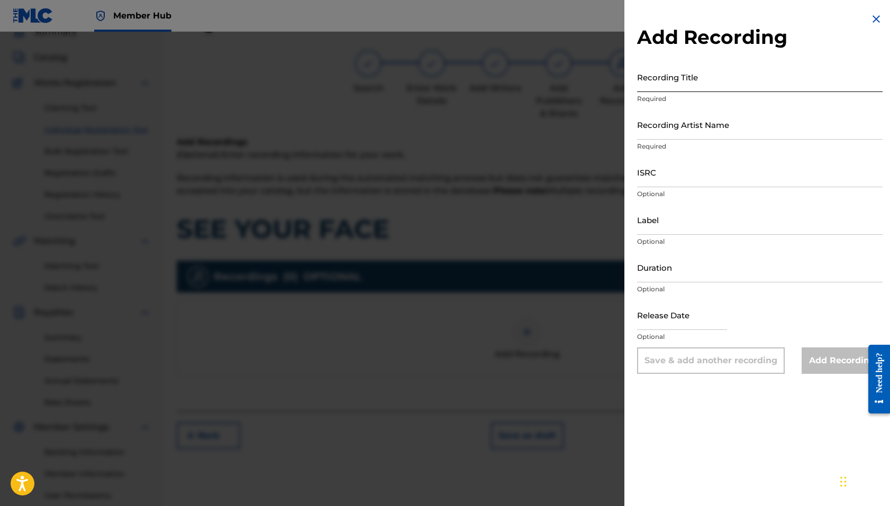
click at [689, 76] on input "Recording Title" at bounding box center [760, 77] width 246 height 30
paste input "See Your Face [DEMOGRAPHIC_DATA] WORSHIP USANG2525961"
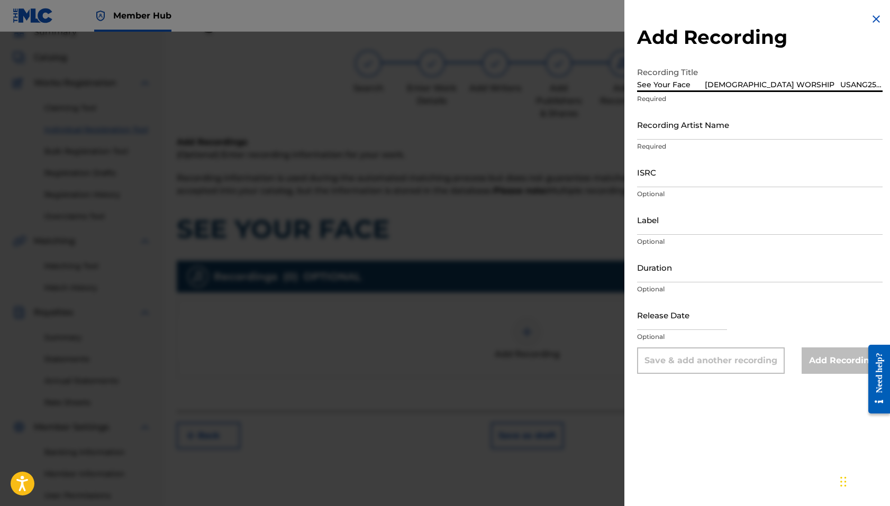
click at [766, 86] on input "See Your Face [DEMOGRAPHIC_DATA] WORSHIP USANG2525961" at bounding box center [760, 77] width 246 height 30
type input "See Your Face ZION WORSHIP"
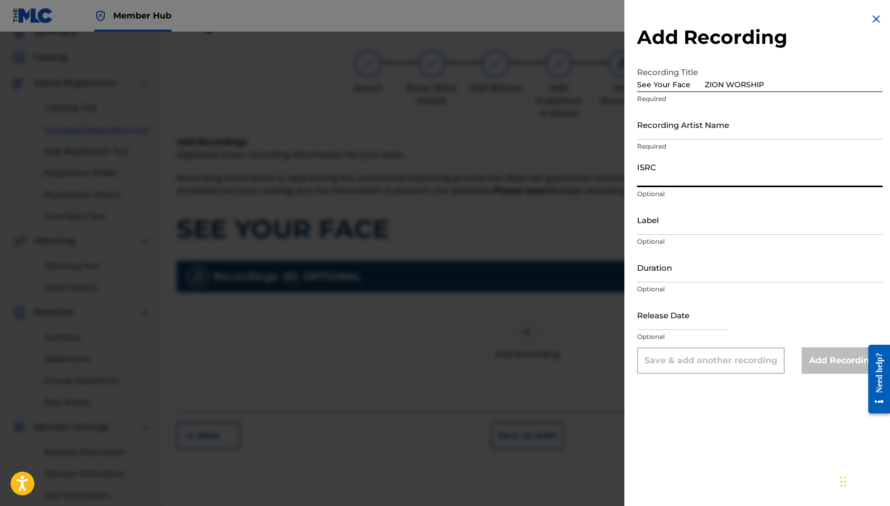
paste input "USANG2525961"
type input "USANG2525961"
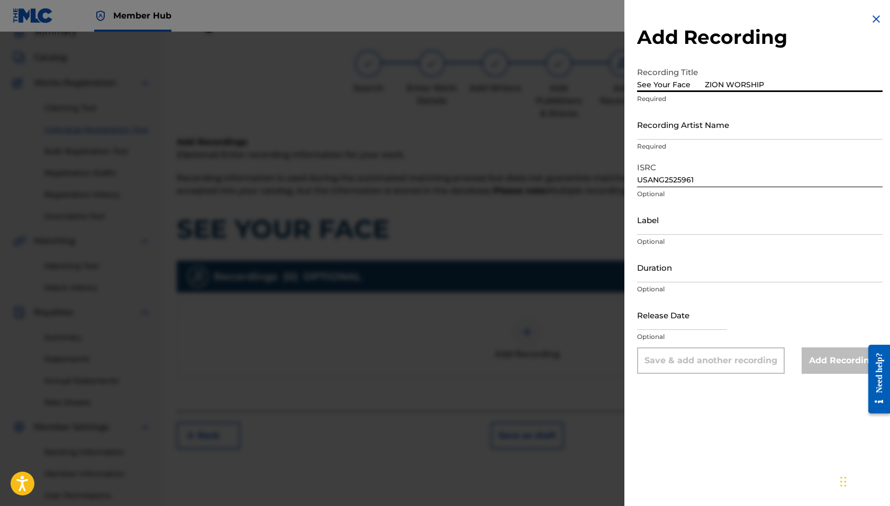
click at [780, 88] on input "See Your Face ZION WORSHIP" at bounding box center [760, 77] width 246 height 30
click at [699, 85] on input "See Your Face ZION WORSHIP" at bounding box center [760, 77] width 246 height 30
type input "See Your Face"
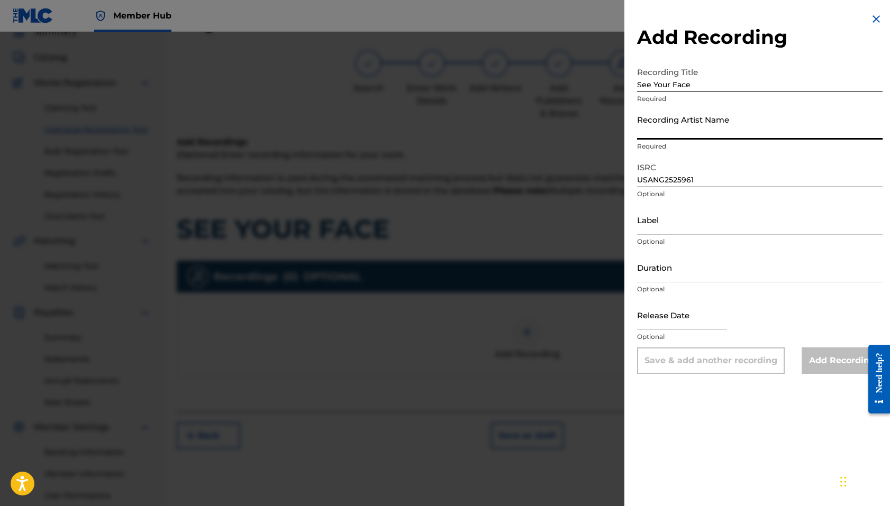
paste input "[DEMOGRAPHIC_DATA] WORSHIP"
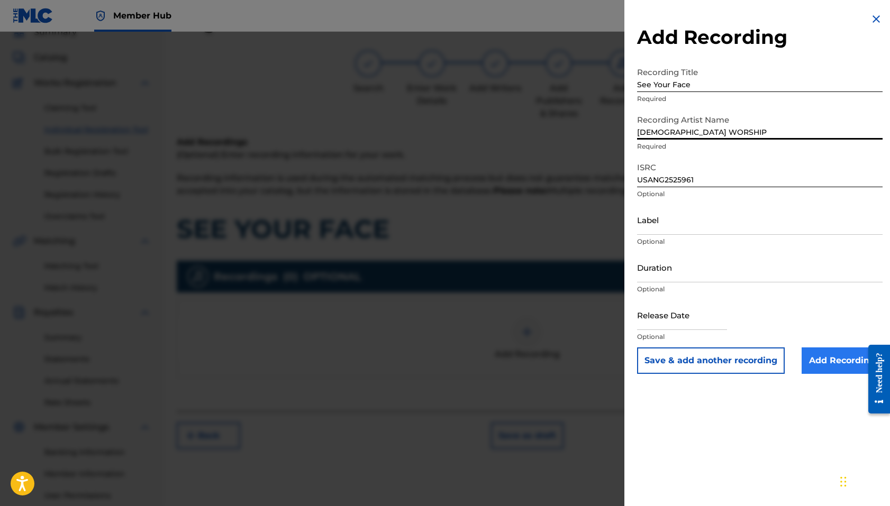
type input "[DEMOGRAPHIC_DATA] WORSHIP"
click at [816, 360] on input "Add Recording" at bounding box center [842, 361] width 81 height 26
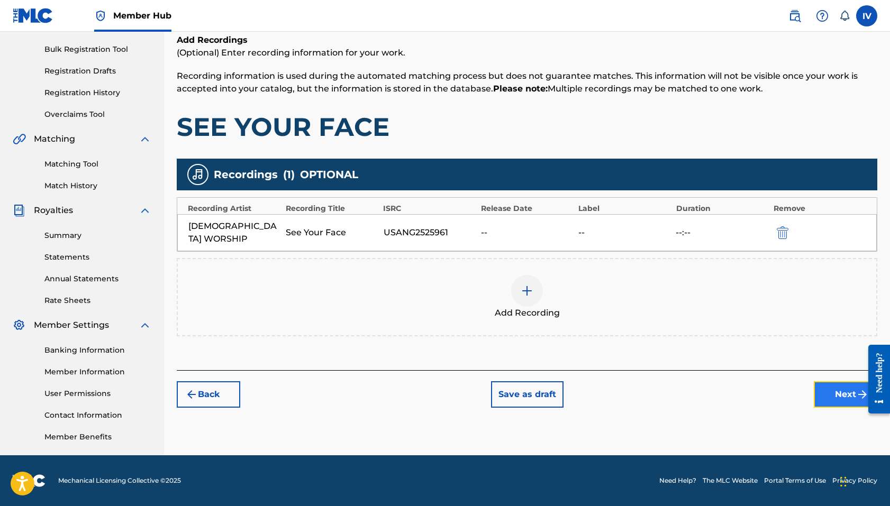
click at [838, 392] on button "Next" at bounding box center [846, 395] width 64 height 26
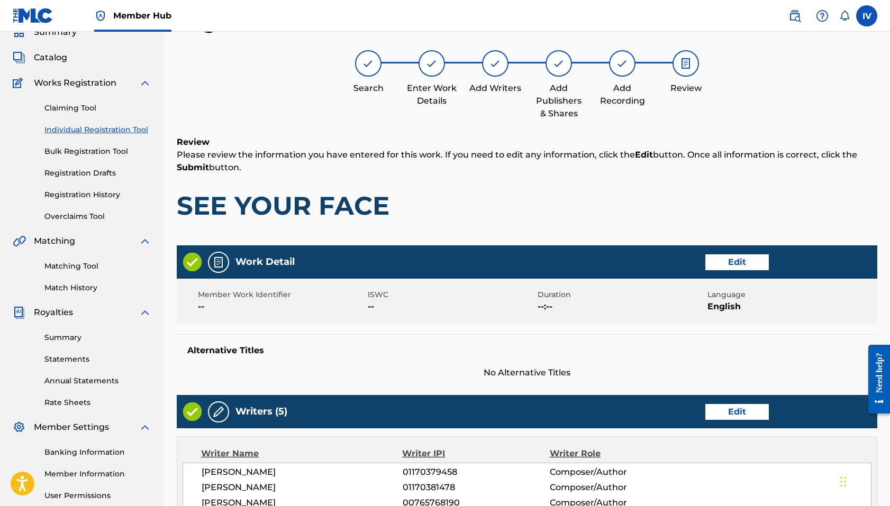
scroll to position [523, 0]
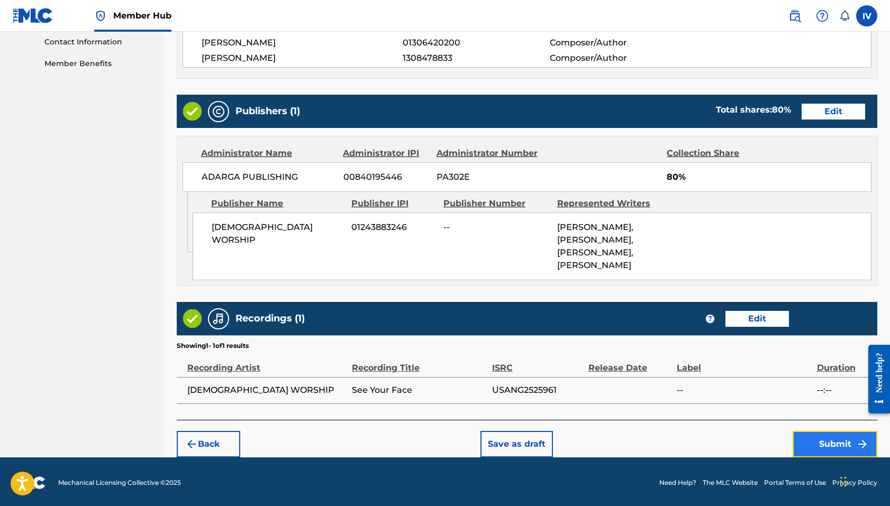
click at [833, 437] on button "Submit" at bounding box center [835, 444] width 85 height 26
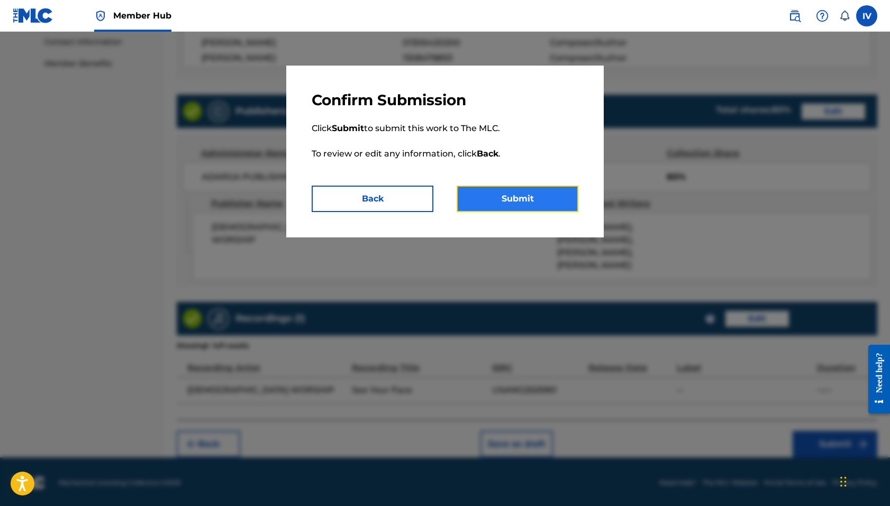
click at [514, 193] on button "Submit" at bounding box center [518, 199] width 122 height 26
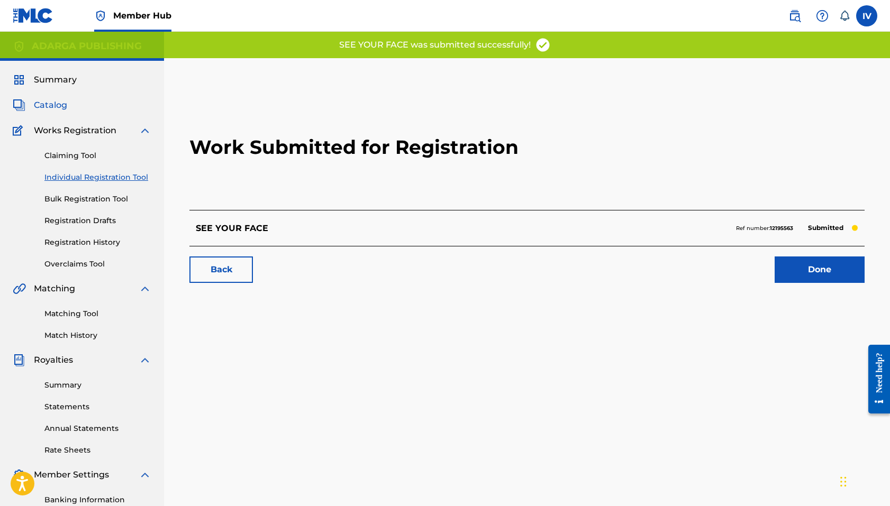
click at [60, 105] on span "Catalog" at bounding box center [50, 105] width 33 height 13
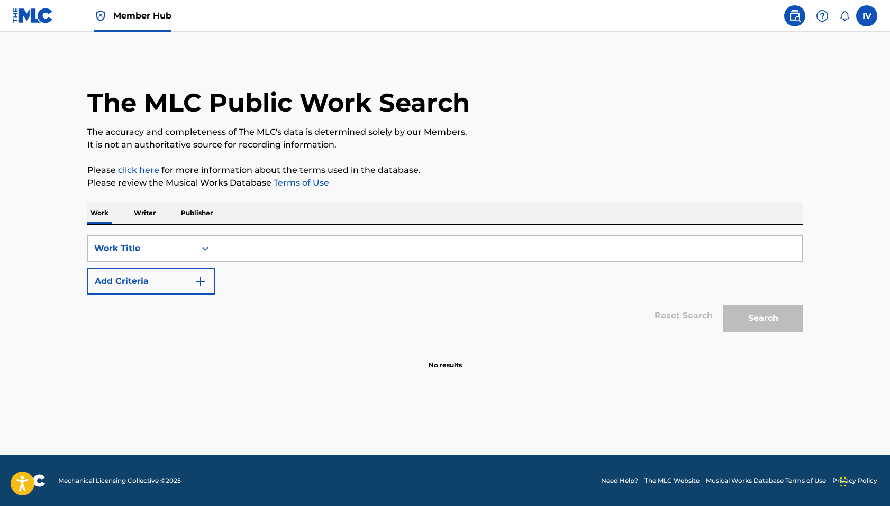
click at [22, 8] on img at bounding box center [33, 15] width 41 height 15
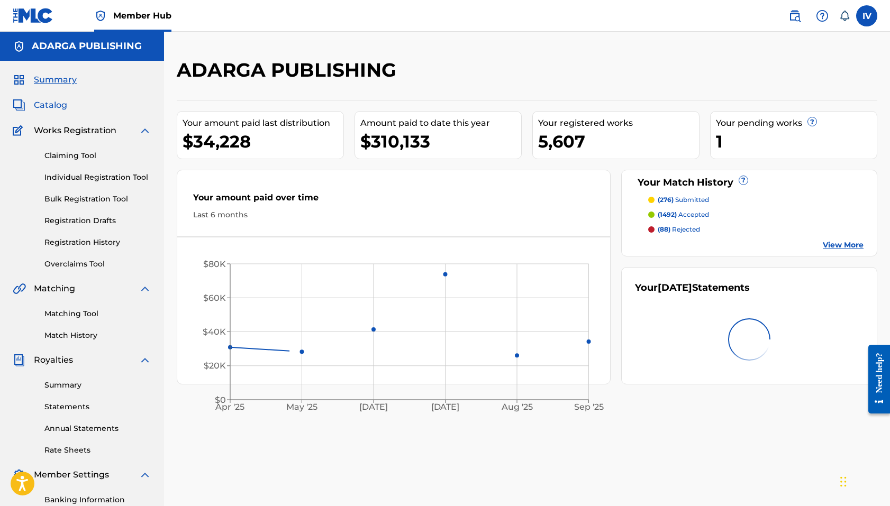
click at [49, 101] on span "Catalog" at bounding box center [50, 105] width 33 height 13
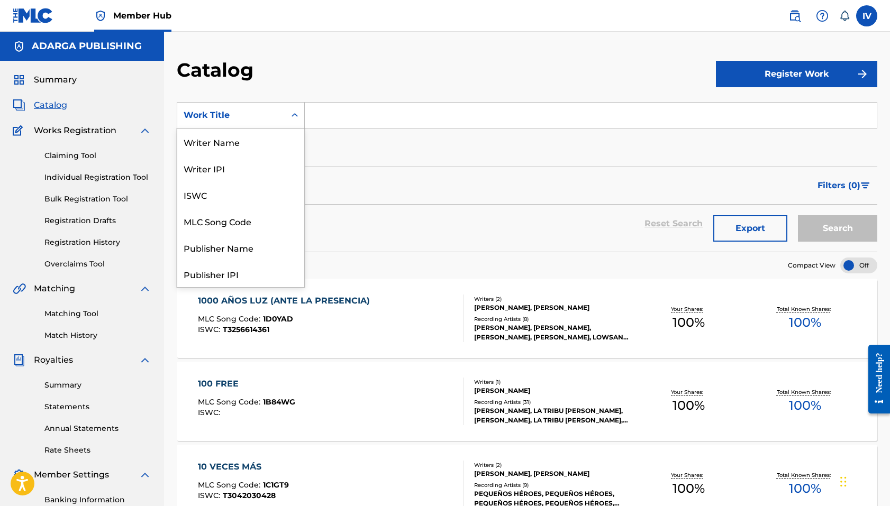
click at [232, 112] on div "Work Title" at bounding box center [231, 115] width 95 height 13
click at [242, 216] on div "MLC Song Code" at bounding box center [240, 221] width 127 height 26
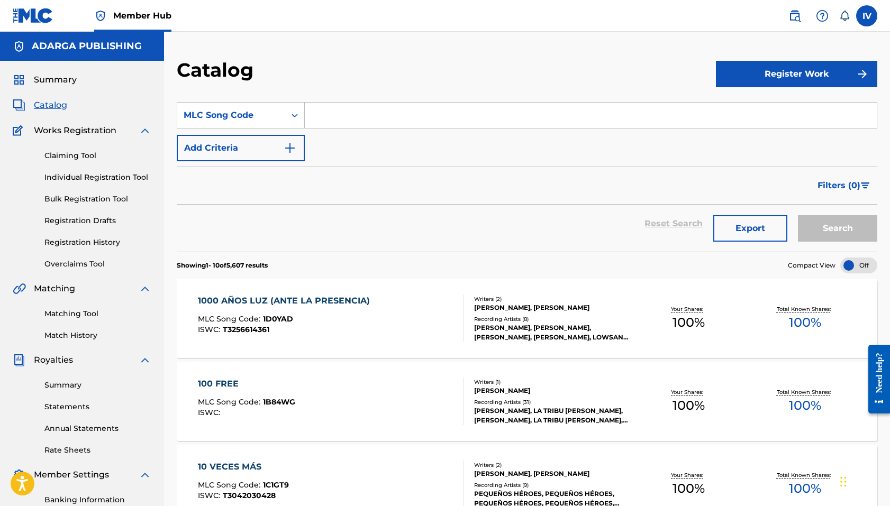
click at [358, 117] on input "Search Form" at bounding box center [591, 115] width 572 height 25
paste input "A75322"
click at [798, 215] on button "Search" at bounding box center [837, 228] width 79 height 26
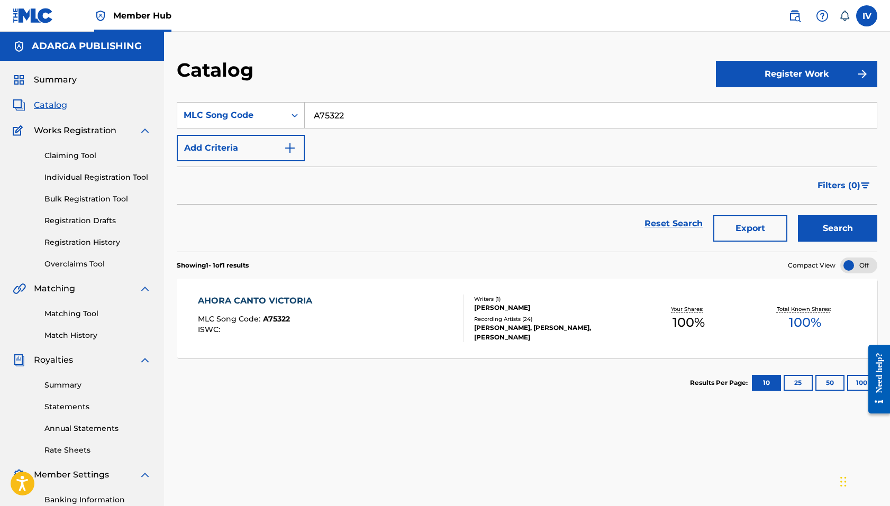
paste input "Z"
click at [798, 215] on button "Search" at bounding box center [837, 228] width 79 height 26
paste input "C8702V"
click at [798, 215] on button "Search" at bounding box center [837, 228] width 79 height 26
paste input "D7470Q"
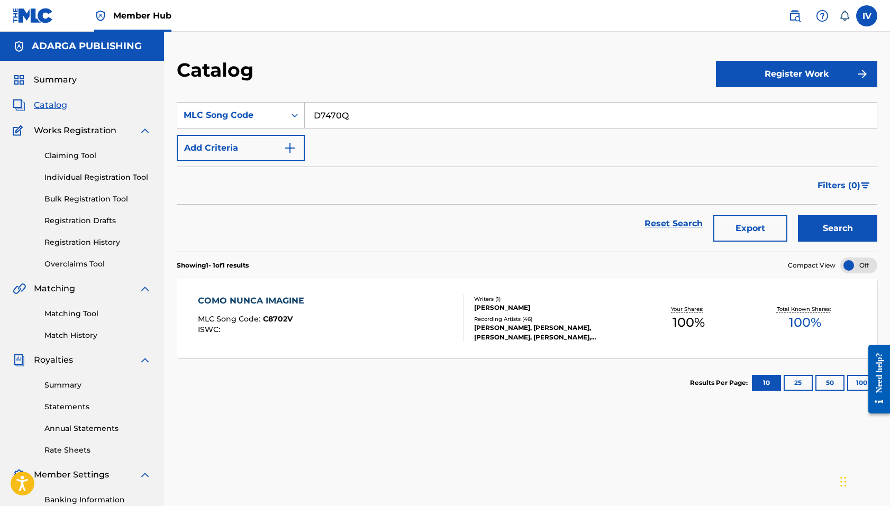
click at [798, 215] on button "Search" at bounding box center [837, 228] width 79 height 26
paste input "8174"
click at [798, 215] on button "Search" at bounding box center [837, 228] width 79 height 26
paste input "7470O D7470P"
click at [798, 215] on button "Search" at bounding box center [837, 228] width 79 height 26
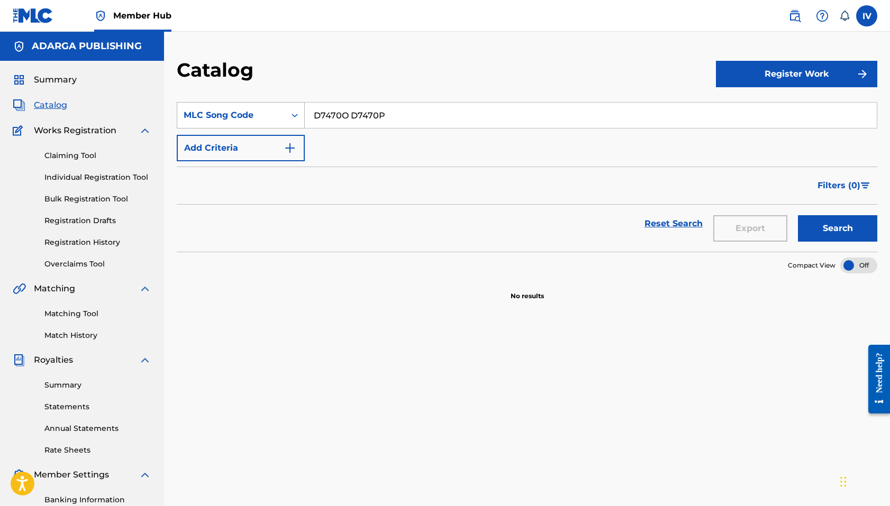
paste input "Search Form"
click at [798, 215] on button "Search" at bounding box center [837, 228] width 79 height 26
click at [349, 115] on input "D7470O D7470P" at bounding box center [591, 115] width 572 height 25
type input "D7470P"
click at [798, 215] on button "Search" at bounding box center [837, 228] width 79 height 26
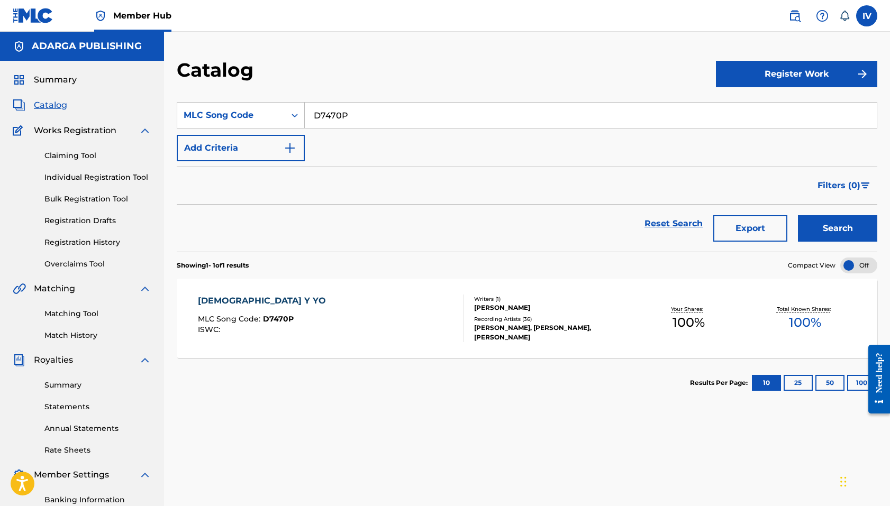
click at [404, 417] on div "SearchWithCriteriaced79d42-908b-487f-8d92-0fccc66cc883 MLC Song Code D7470P Add…" at bounding box center [527, 362] width 701 height 547
